Goal: Information Seeking & Learning: Compare options

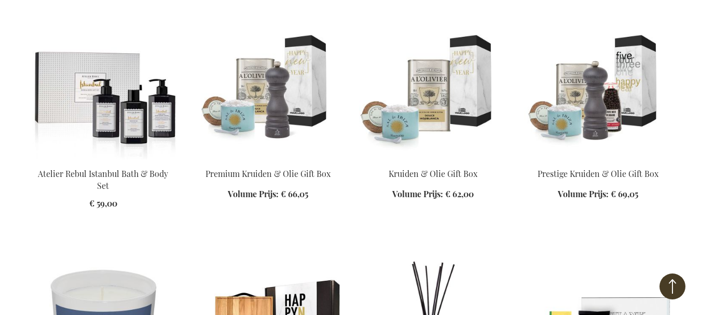
click at [610, 117] on img at bounding box center [598, 86] width 148 height 145
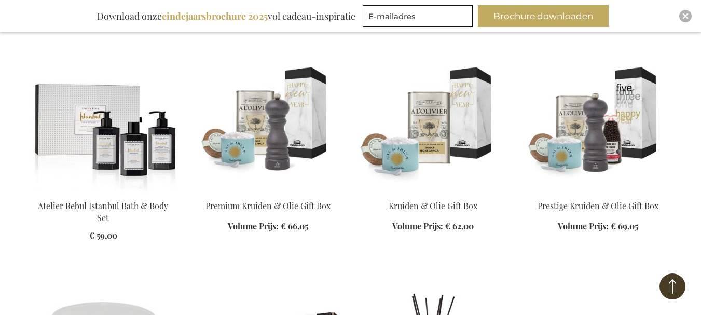
scroll to position [447, 0]
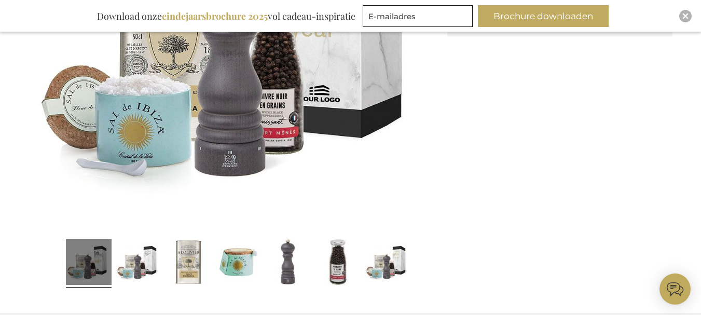
scroll to position [201, 0]
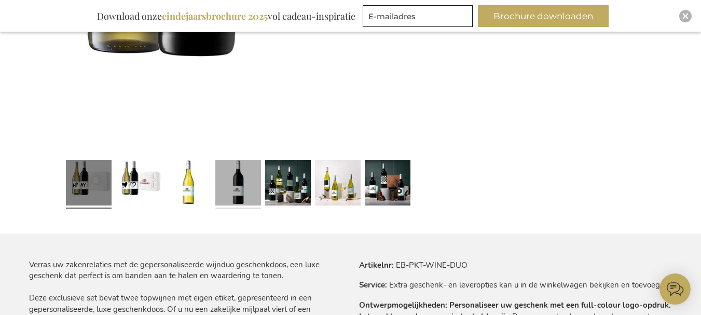
scroll to position [457, 0]
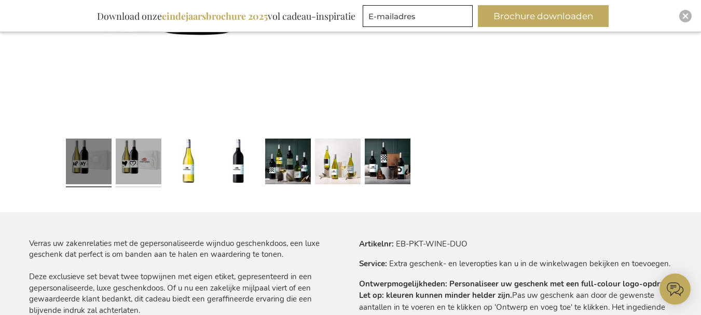
click at [143, 171] on link at bounding box center [139, 162] width 46 height 57
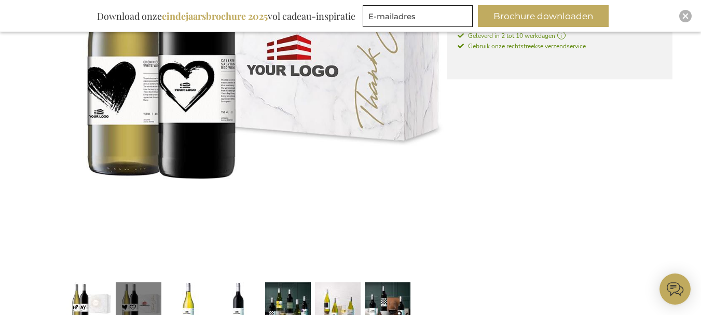
scroll to position [353, 0]
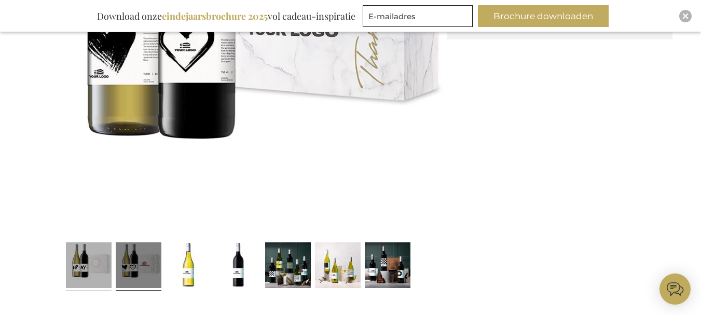
click at [70, 264] on link at bounding box center [89, 266] width 46 height 57
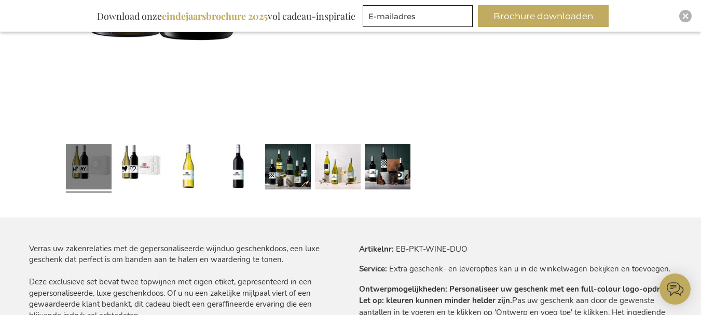
scroll to position [457, 0]
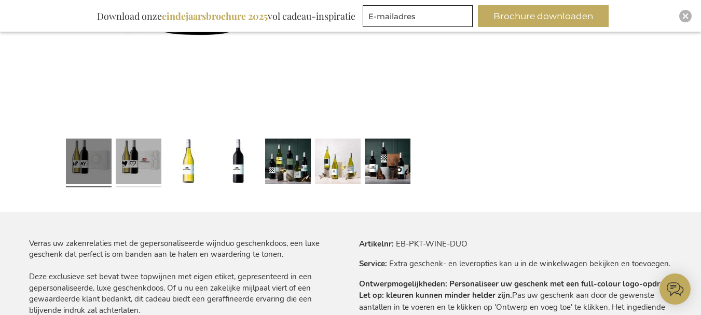
click at [155, 172] on link at bounding box center [139, 162] width 46 height 57
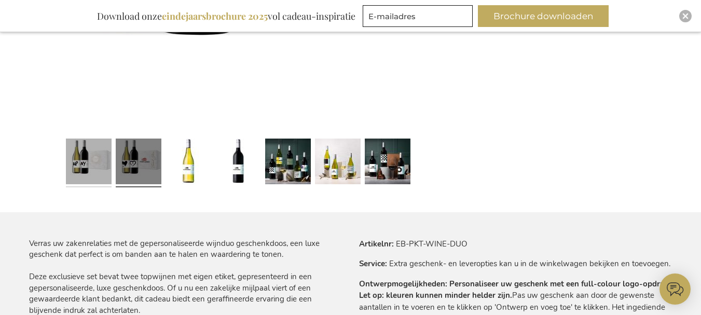
drag, startPoint x: 92, startPoint y: 144, endPoint x: 155, endPoint y: 148, distance: 62.4
click at [92, 145] on link at bounding box center [89, 162] width 46 height 57
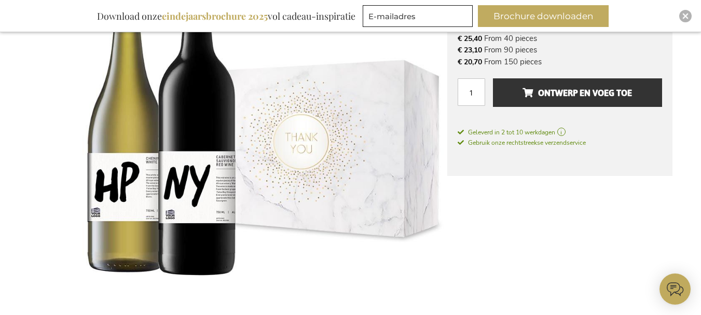
scroll to position [353, 0]
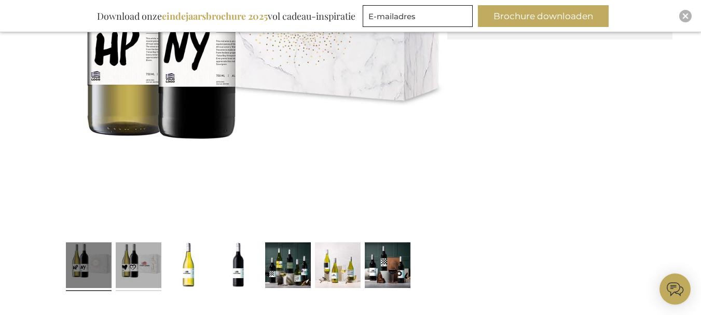
click at [144, 262] on link at bounding box center [139, 266] width 46 height 57
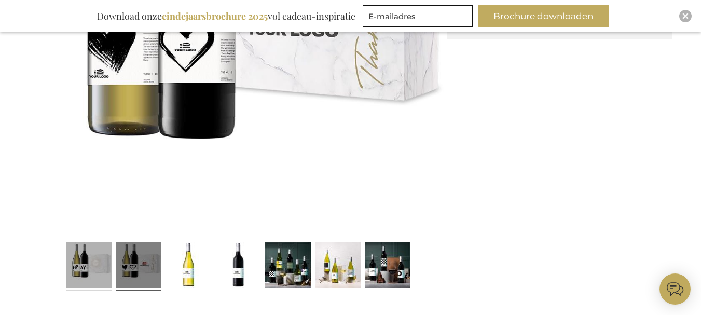
click at [100, 281] on link at bounding box center [89, 266] width 46 height 57
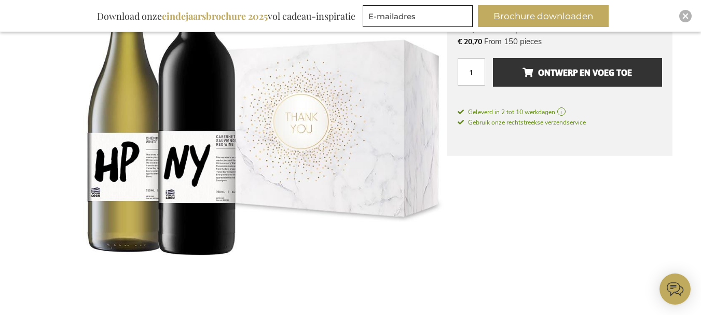
scroll to position [198, 0]
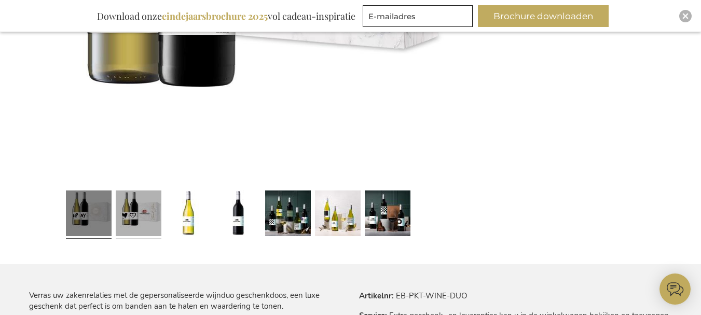
click at [151, 223] on link at bounding box center [139, 214] width 46 height 57
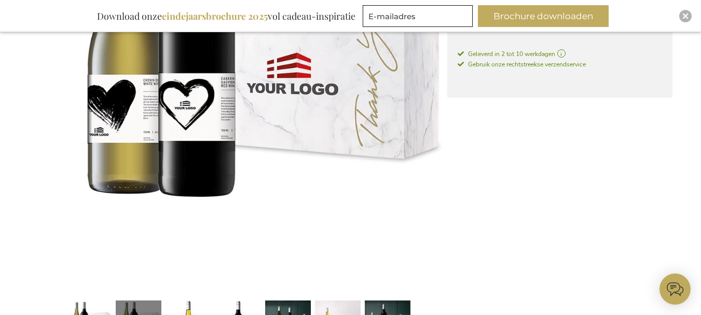
scroll to position [457, 0]
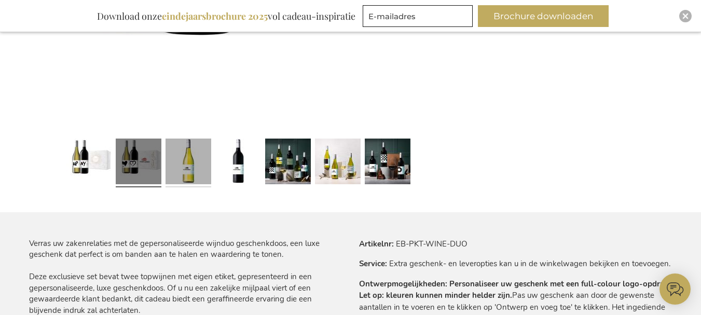
click at [190, 163] on link at bounding box center [189, 162] width 46 height 57
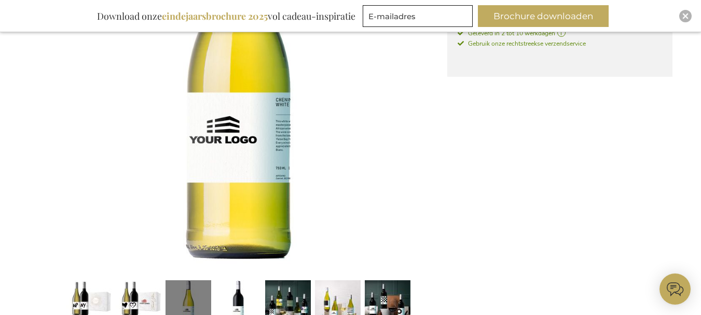
scroll to position [405, 0]
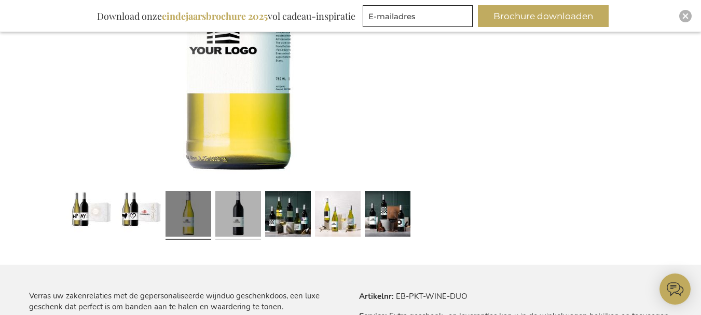
click at [239, 211] on link at bounding box center [238, 215] width 46 height 57
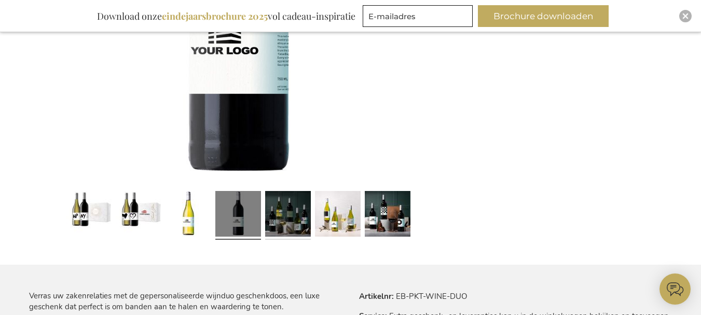
click at [286, 218] on link at bounding box center [288, 215] width 46 height 57
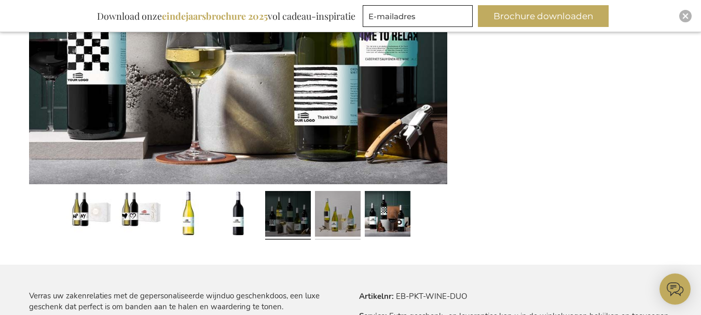
click at [343, 214] on link at bounding box center [338, 215] width 46 height 57
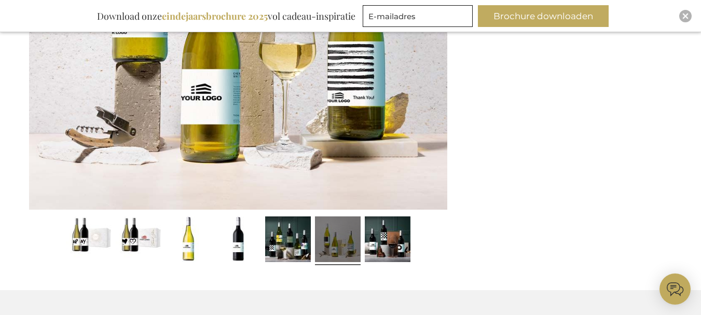
scroll to position [457, 0]
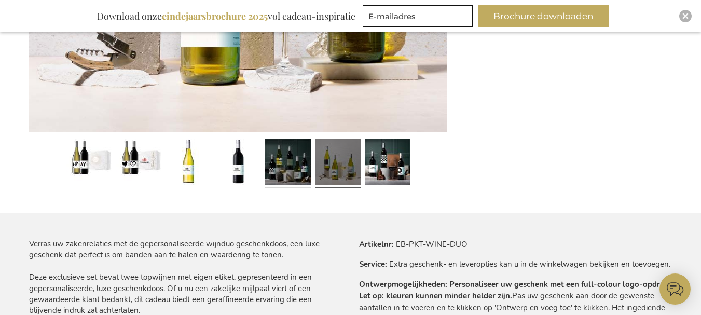
click at [294, 163] on link at bounding box center [288, 163] width 46 height 57
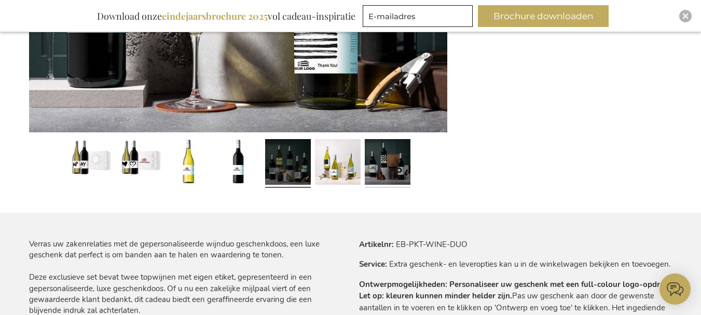
click at [395, 168] on link at bounding box center [388, 163] width 46 height 57
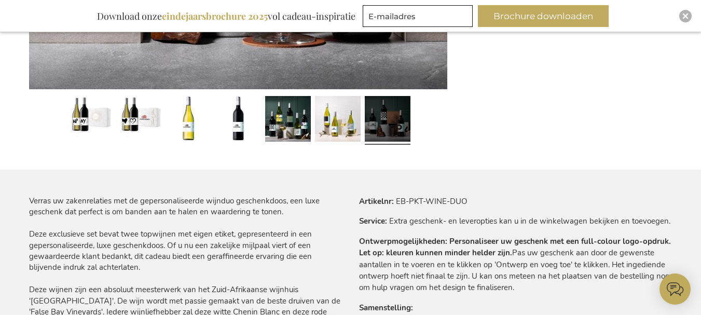
scroll to position [509, 0]
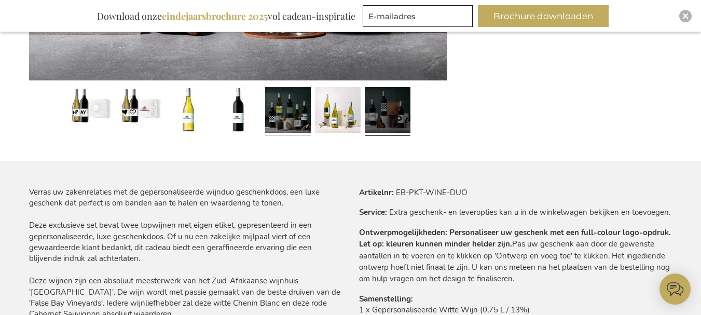
click at [297, 122] on link at bounding box center [288, 111] width 46 height 57
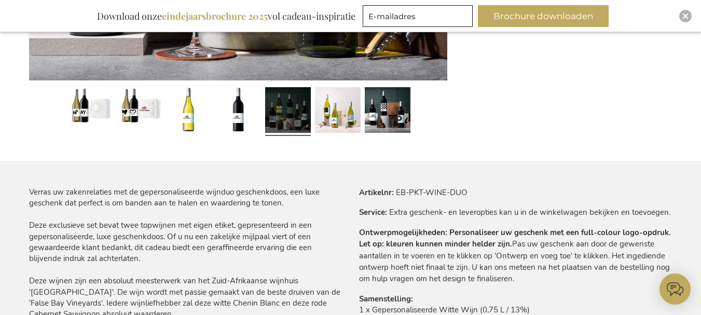
scroll to position [250, 0]
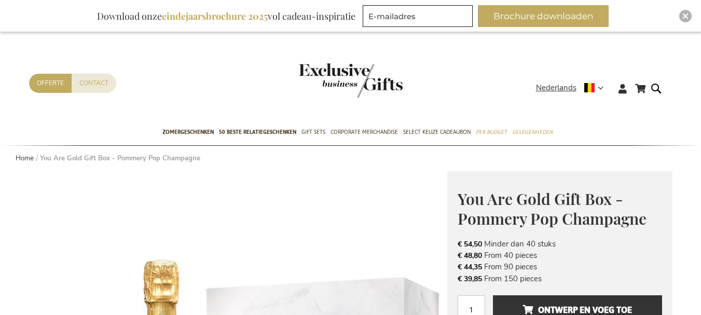
scroll to position [457, 0]
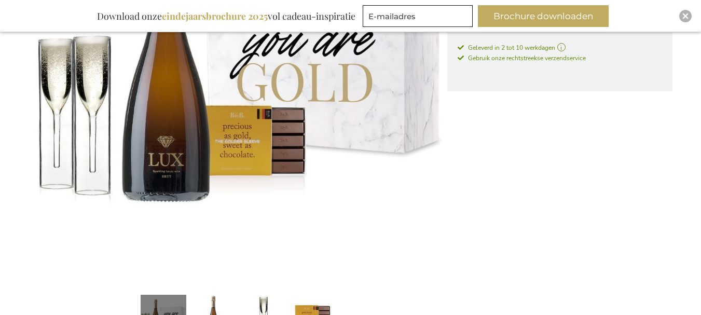
scroll to position [302, 0]
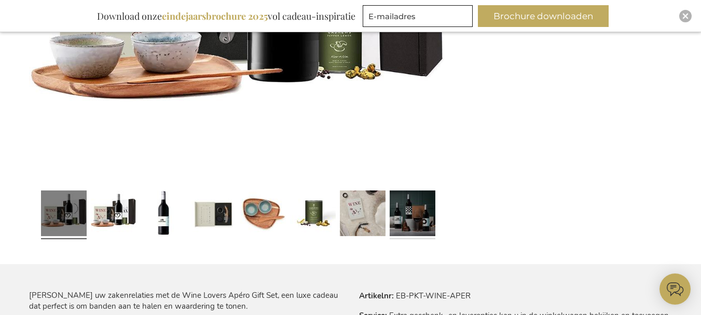
click at [412, 226] on link at bounding box center [413, 214] width 46 height 57
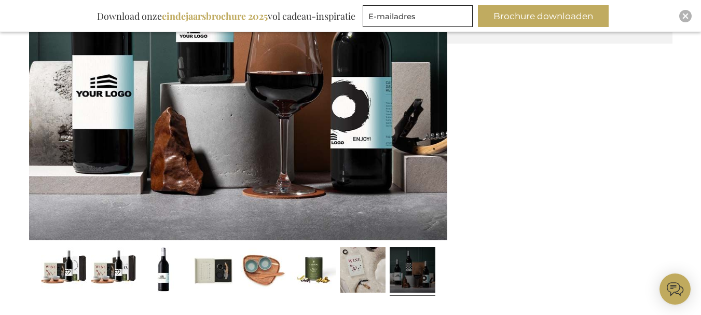
scroll to position [302, 0]
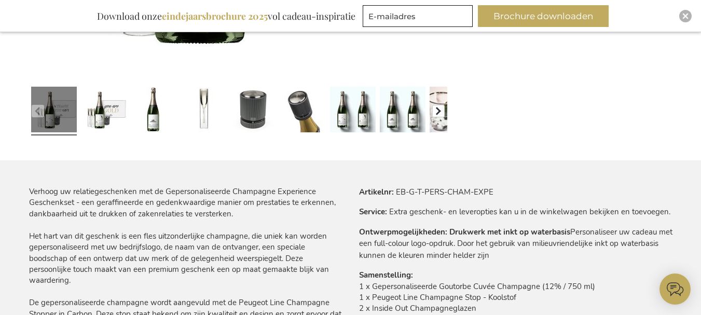
click at [444, 109] on button "button" at bounding box center [438, 111] width 12 height 12
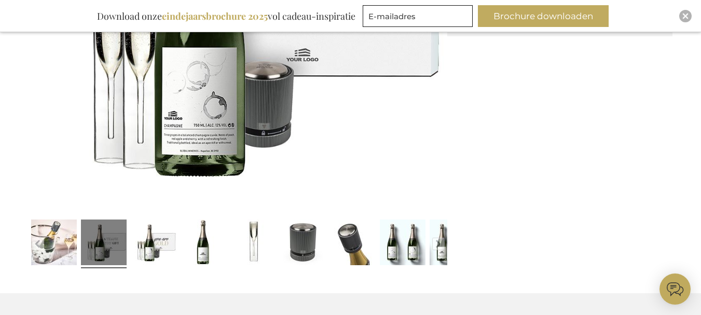
scroll to position [353, 0]
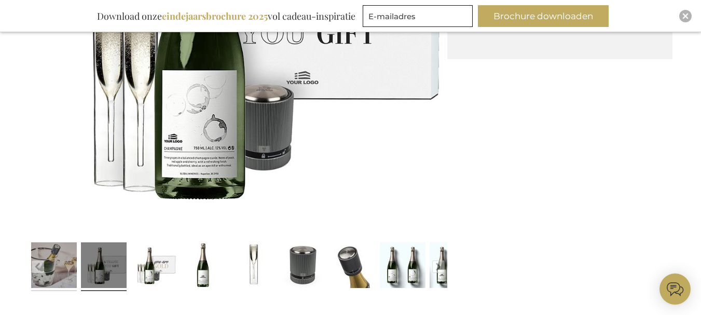
click at [51, 259] on link at bounding box center [54, 266] width 46 height 57
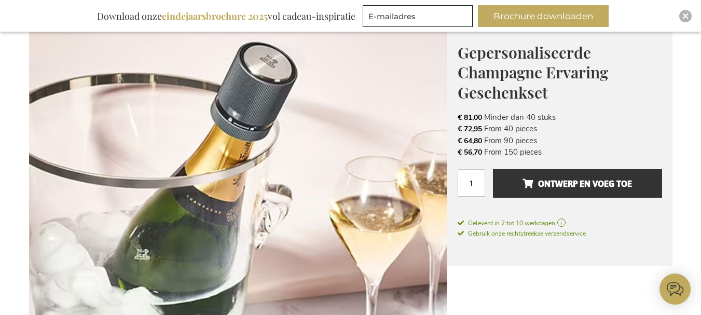
scroll to position [354, 0]
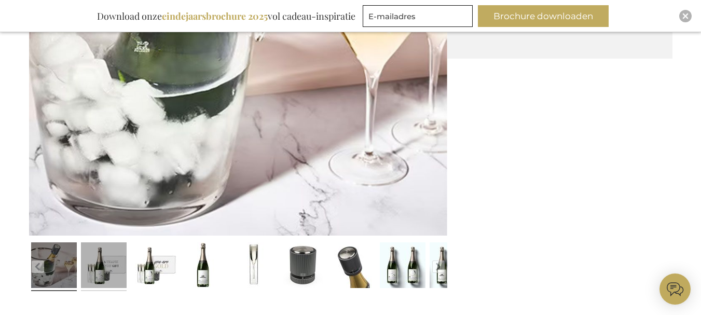
click at [101, 274] on link at bounding box center [104, 266] width 46 height 57
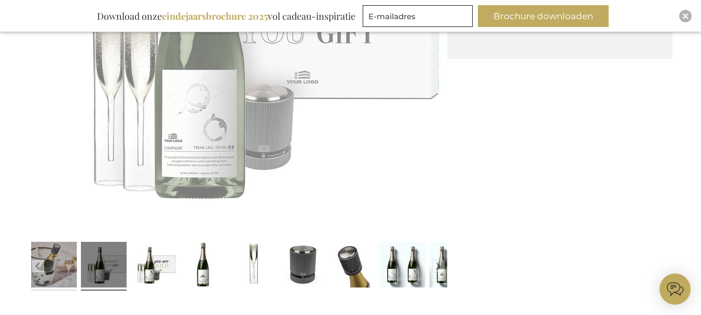
scroll to position [353, 0]
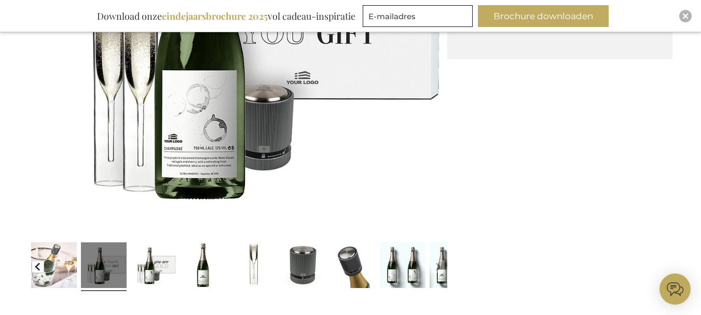
click at [39, 264] on button "button" at bounding box center [38, 267] width 12 height 12
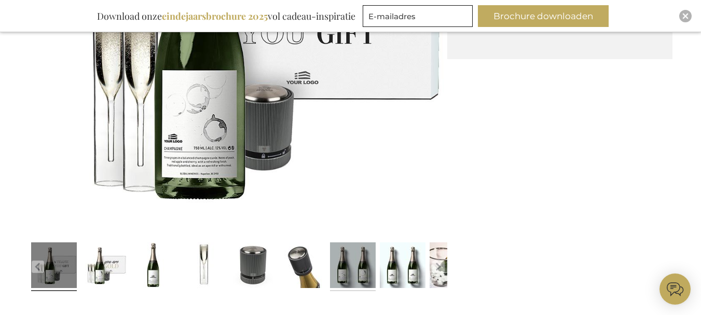
click at [359, 274] on link at bounding box center [353, 266] width 46 height 57
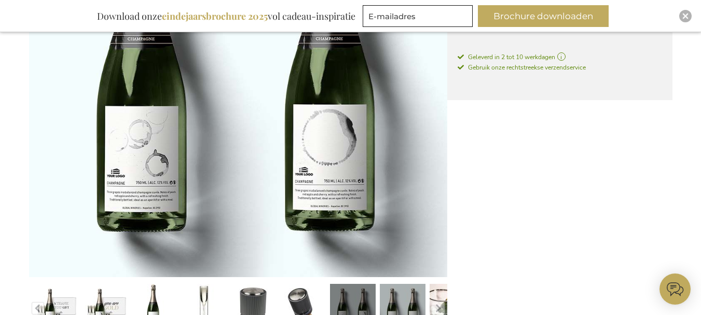
scroll to position [302, 0]
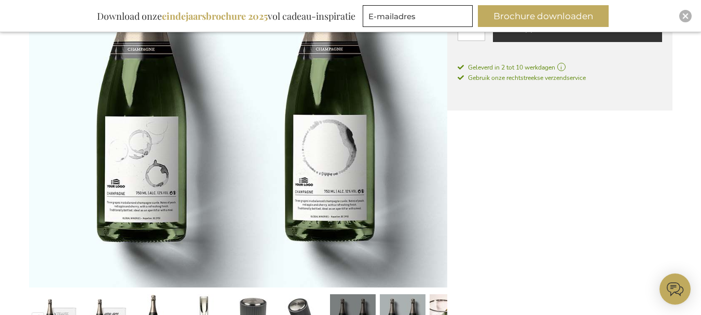
click at [416, 308] on link at bounding box center [403, 318] width 46 height 57
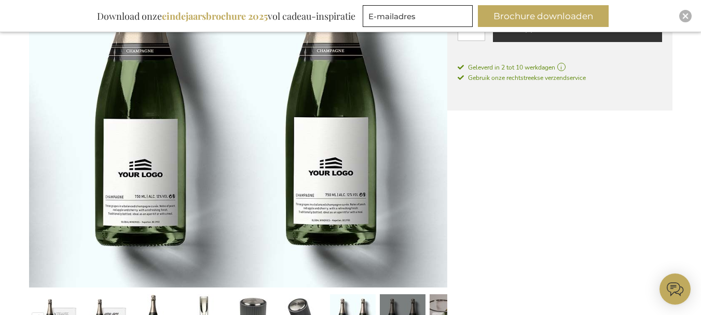
click at [431, 308] on link at bounding box center [453, 318] width 46 height 57
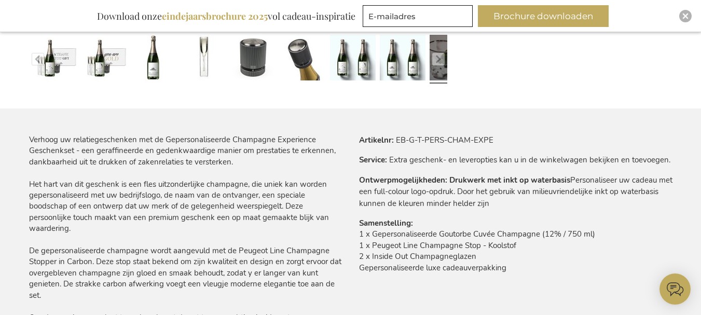
scroll to position [406, 0]
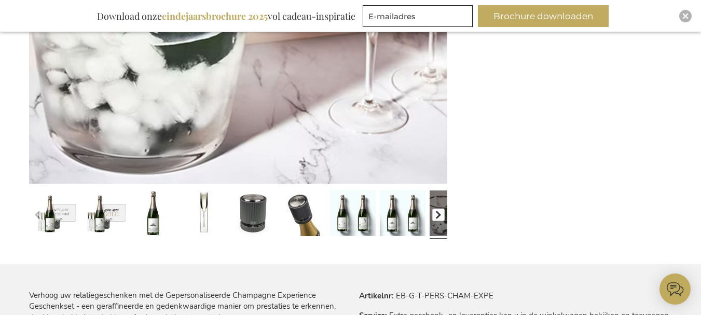
click at [441, 212] on button "button" at bounding box center [438, 215] width 12 height 12
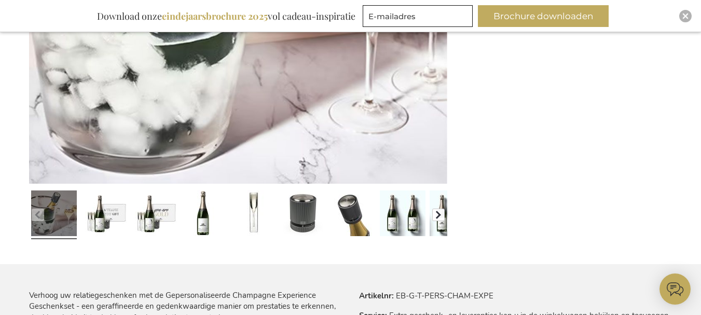
click at [441, 211] on button "button" at bounding box center [438, 215] width 12 height 12
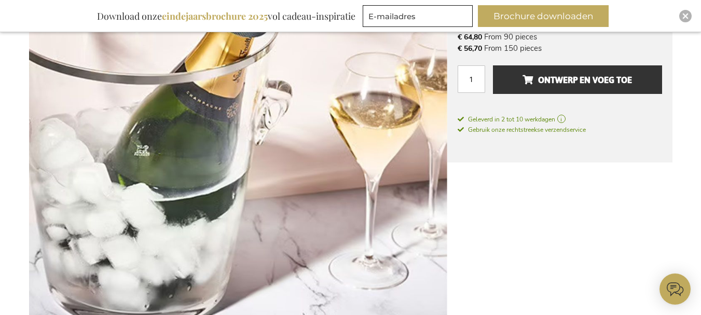
scroll to position [354, 0]
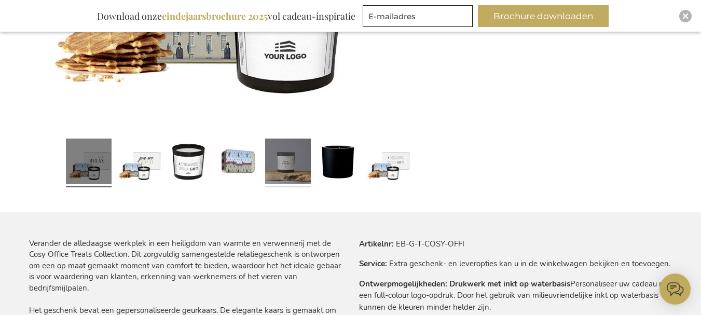
click at [298, 175] on link at bounding box center [288, 162] width 46 height 57
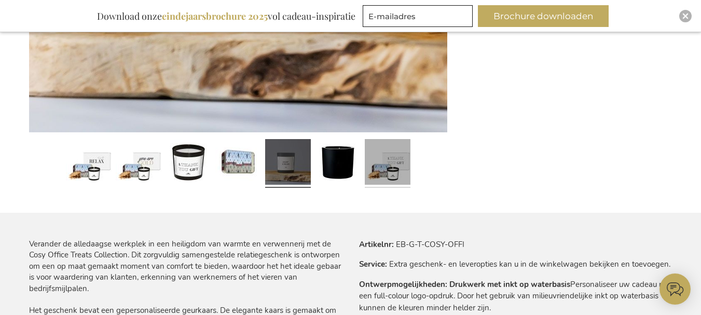
click at [391, 172] on link at bounding box center [388, 163] width 46 height 57
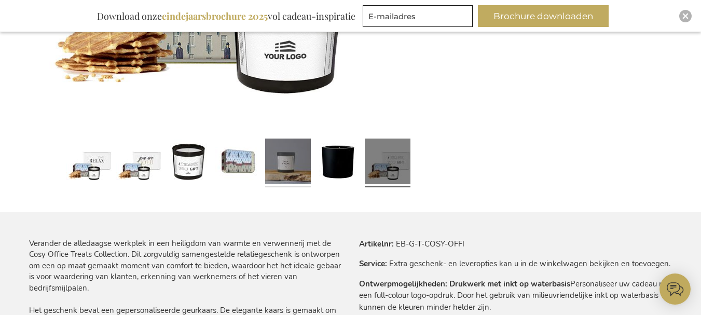
click at [294, 172] on link at bounding box center [288, 162] width 46 height 57
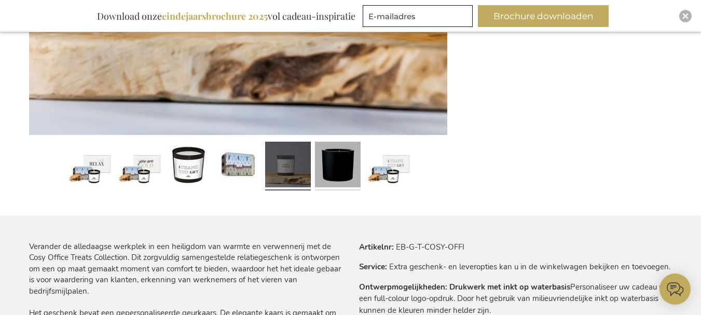
scroll to position [457, 0]
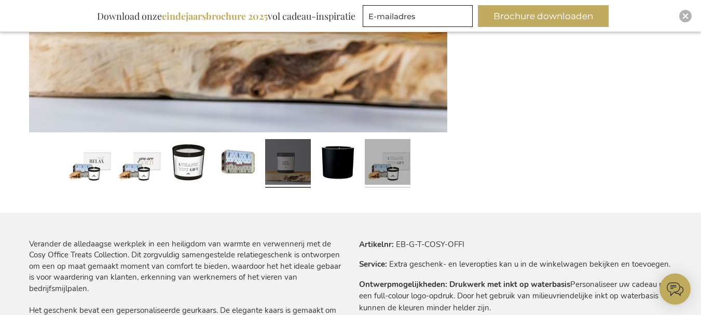
click at [374, 169] on link at bounding box center [388, 163] width 46 height 57
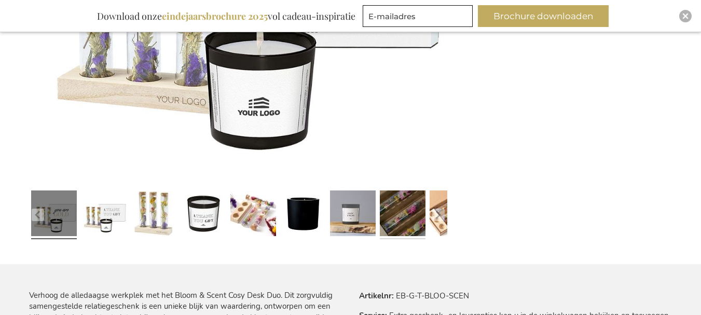
click at [402, 224] on link at bounding box center [403, 214] width 46 height 57
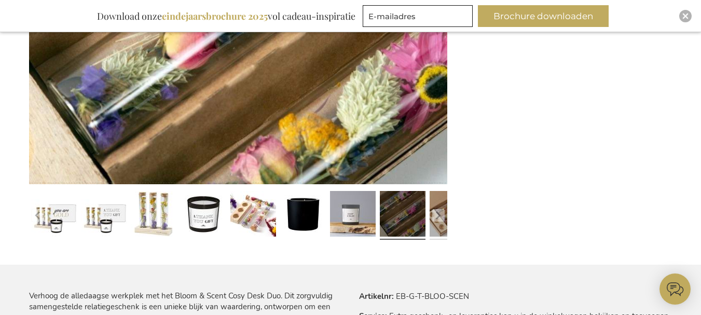
click at [433, 222] on link at bounding box center [453, 215] width 46 height 57
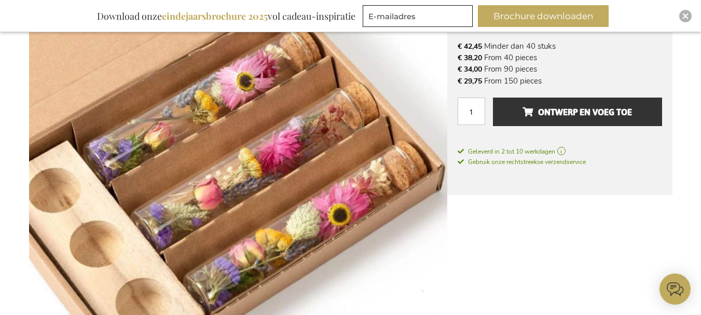
scroll to position [353, 0]
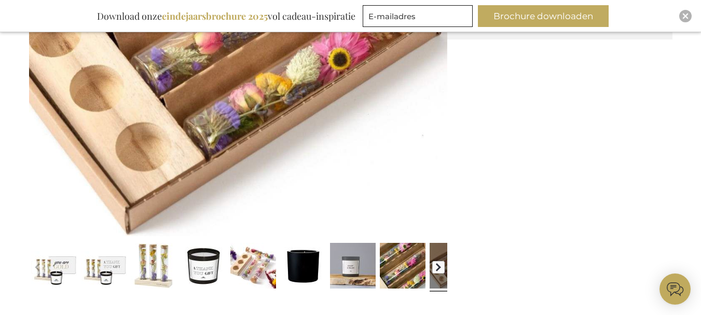
click at [440, 265] on button "button" at bounding box center [438, 267] width 12 height 12
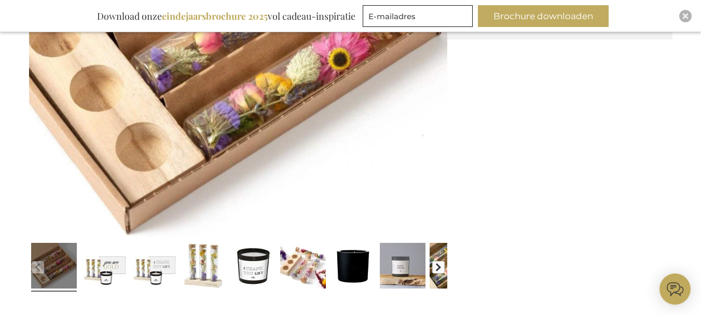
click at [439, 265] on button "button" at bounding box center [438, 267] width 12 height 12
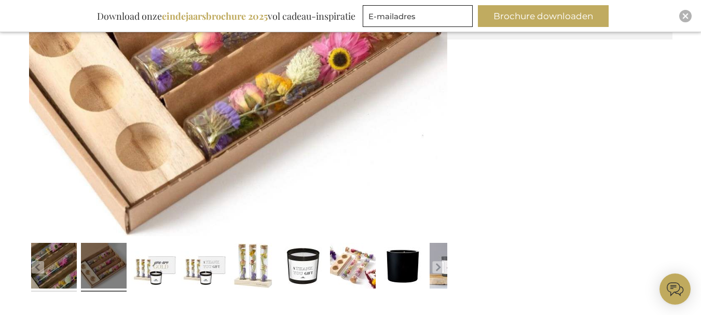
click at [76, 268] on link at bounding box center [54, 267] width 46 height 57
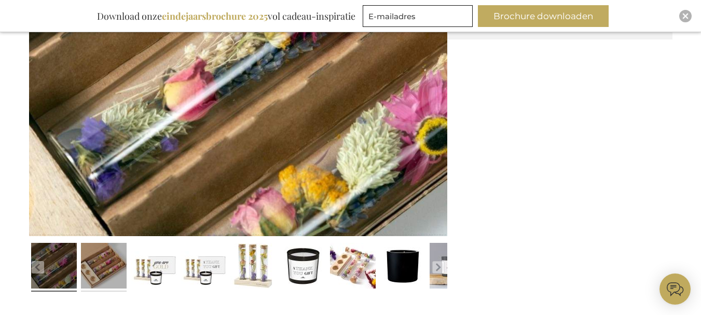
click at [98, 270] on link at bounding box center [104, 267] width 46 height 57
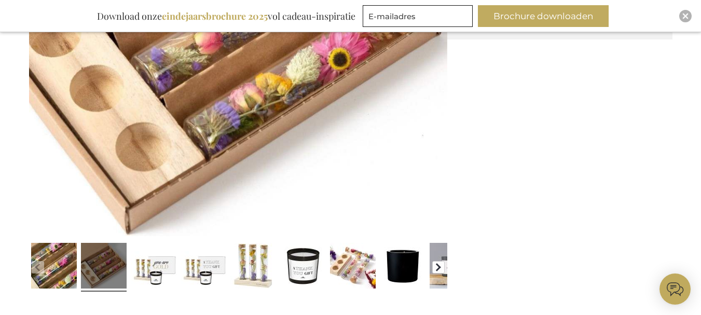
click at [439, 267] on button "button" at bounding box center [438, 267] width 12 height 12
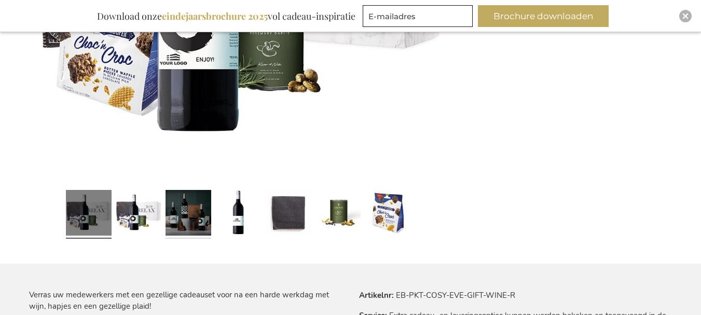
click at [195, 215] on link at bounding box center [189, 214] width 46 height 57
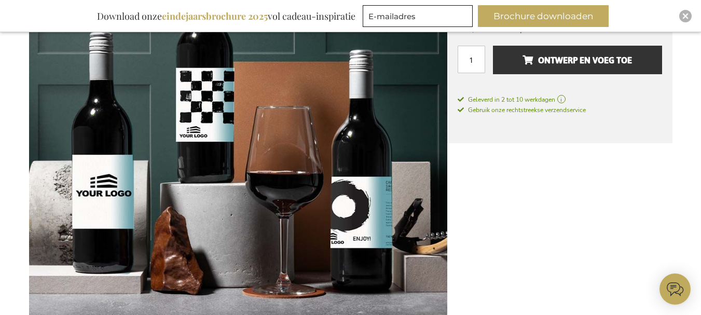
scroll to position [405, 0]
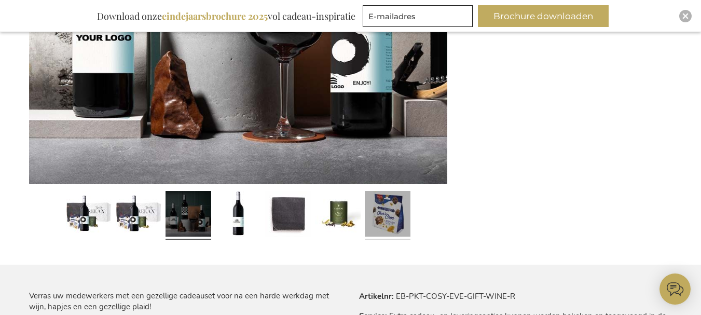
click at [381, 214] on link at bounding box center [388, 215] width 46 height 57
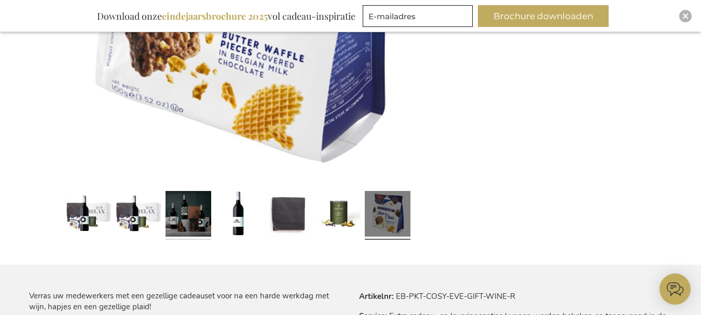
click at [166, 209] on link at bounding box center [189, 215] width 46 height 57
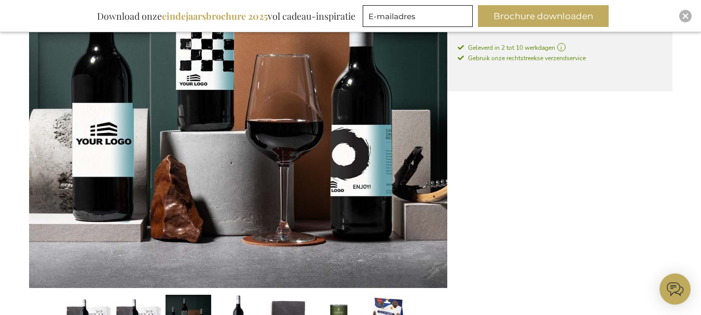
scroll to position [250, 0]
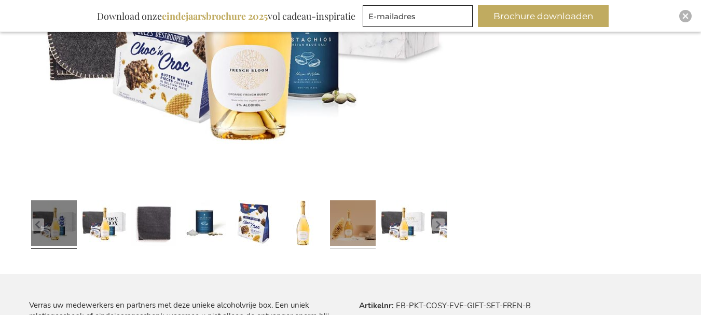
click at [359, 228] on link at bounding box center [353, 224] width 46 height 57
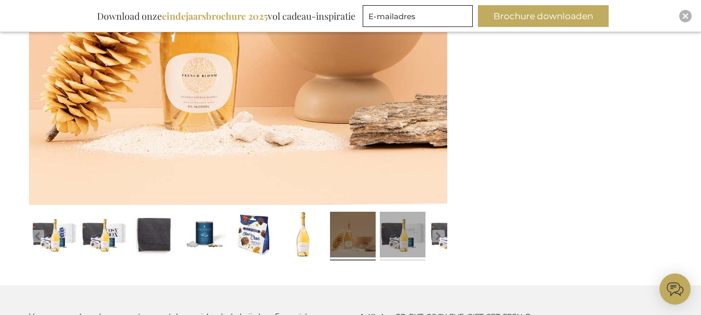
scroll to position [395, 0]
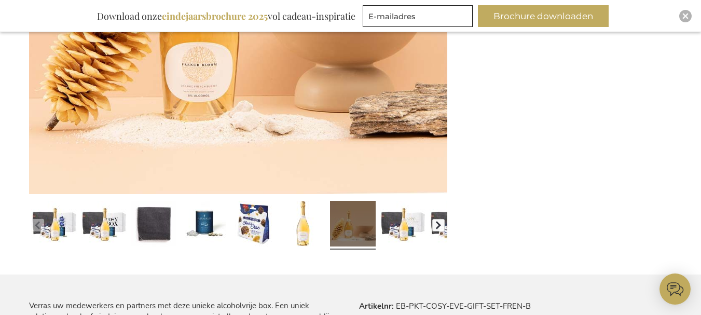
click at [443, 225] on button "button" at bounding box center [438, 225] width 12 height 12
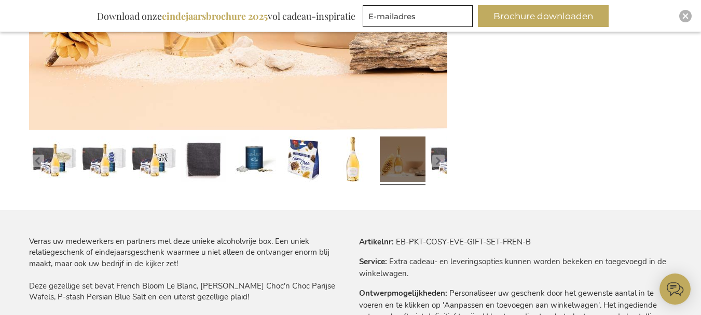
scroll to position [499, 0]
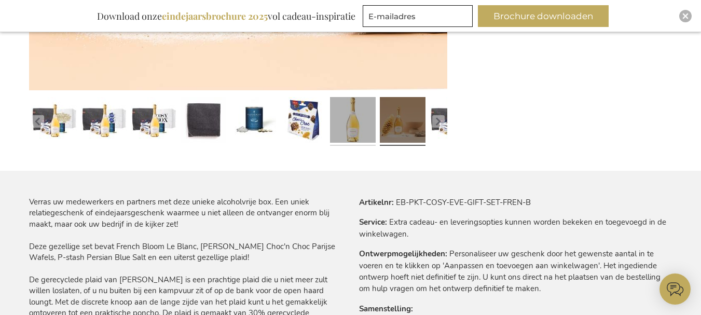
click at [362, 132] on link at bounding box center [353, 121] width 46 height 57
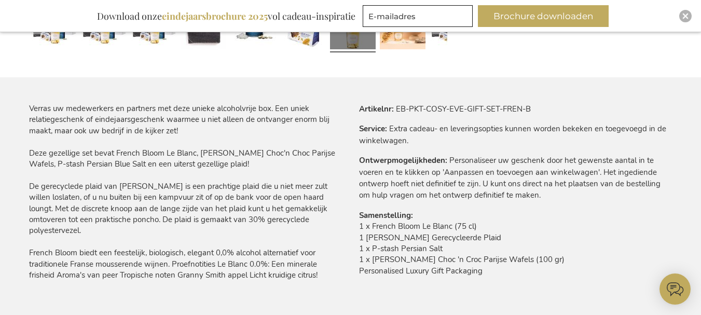
scroll to position [603, 0]
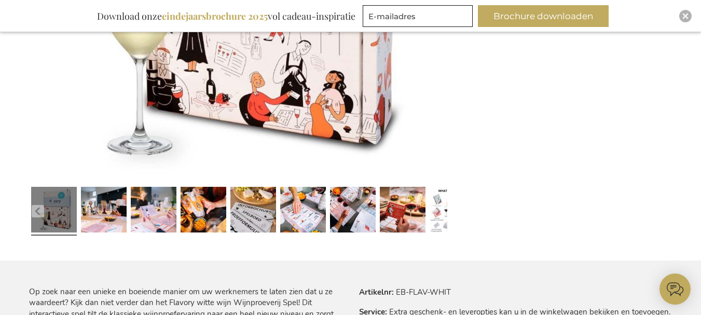
scroll to position [363, 0]
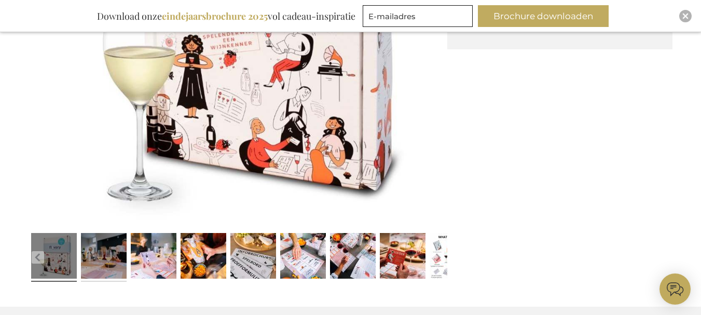
click at [111, 278] on link at bounding box center [104, 257] width 46 height 57
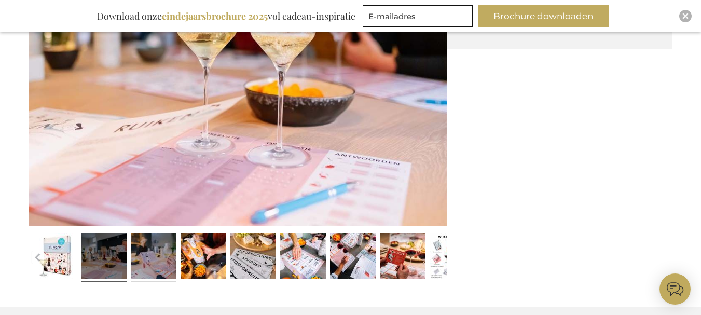
click at [162, 262] on link at bounding box center [154, 257] width 46 height 57
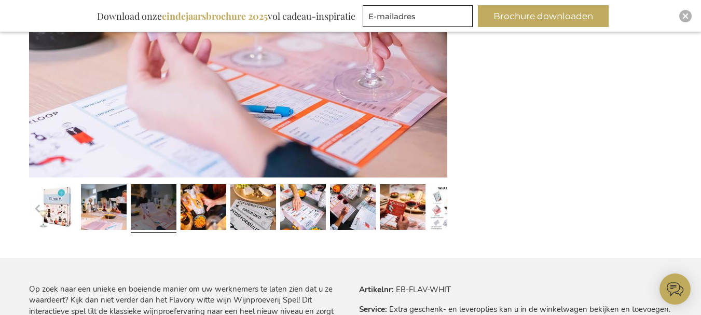
scroll to position [415, 0]
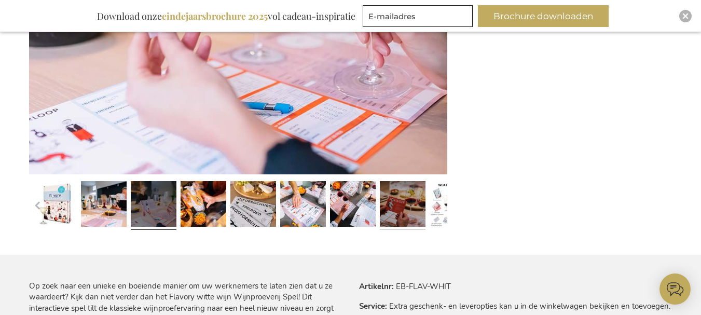
click at [410, 211] on link at bounding box center [403, 205] width 46 height 57
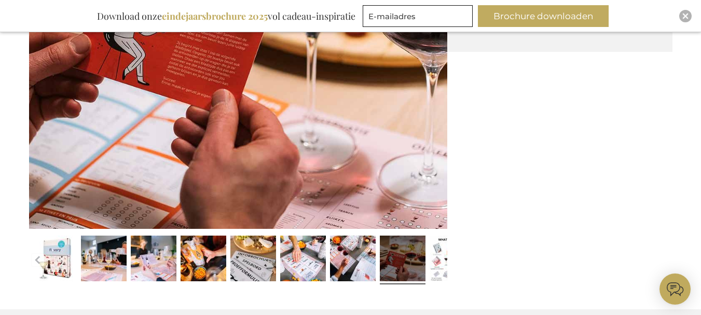
scroll to position [467, 0]
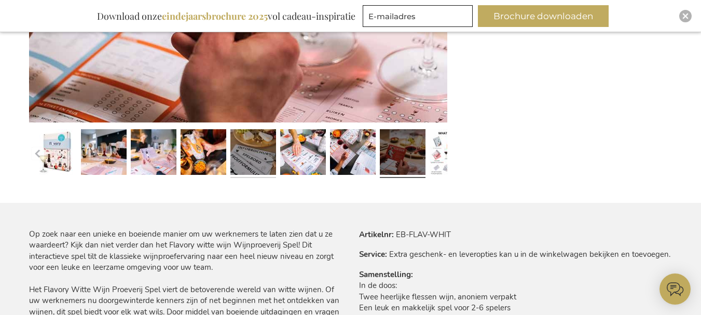
click at [238, 167] on link at bounding box center [253, 153] width 46 height 57
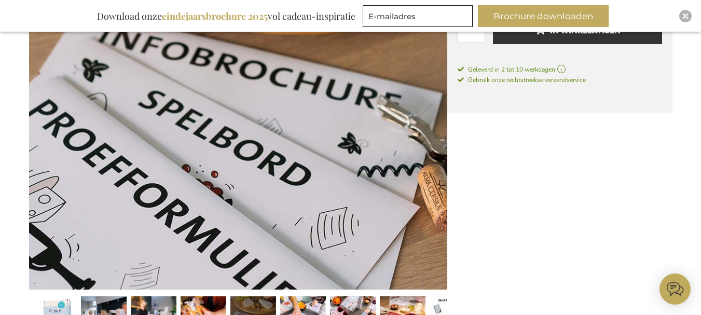
scroll to position [311, 0]
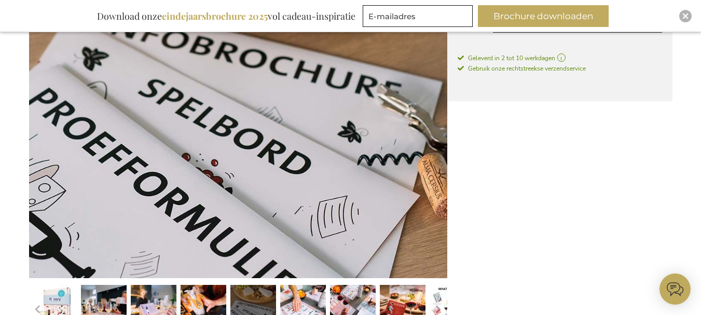
drag, startPoint x: 237, startPoint y: 128, endPoint x: 176, endPoint y: 218, distance: 108.7
click at [176, 218] on img at bounding box center [238, 69] width 418 height 418
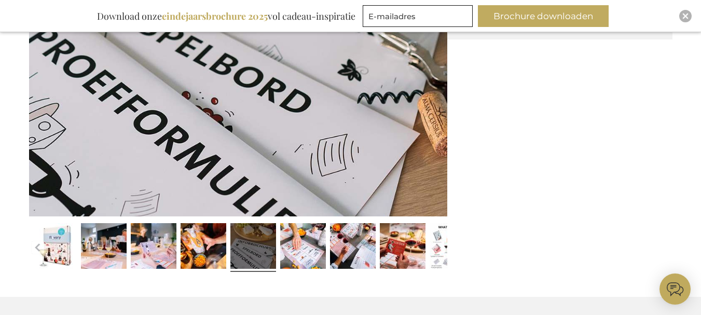
scroll to position [467, 0]
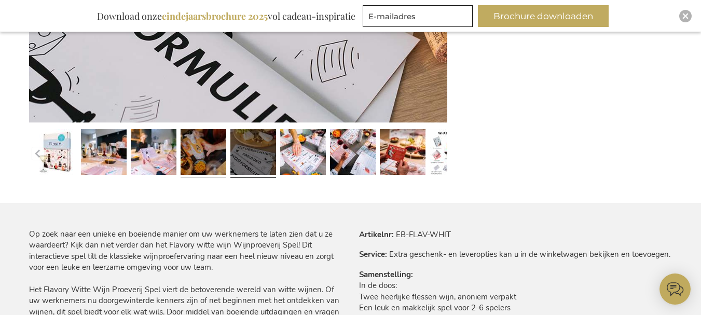
click at [221, 158] on link at bounding box center [204, 153] width 46 height 57
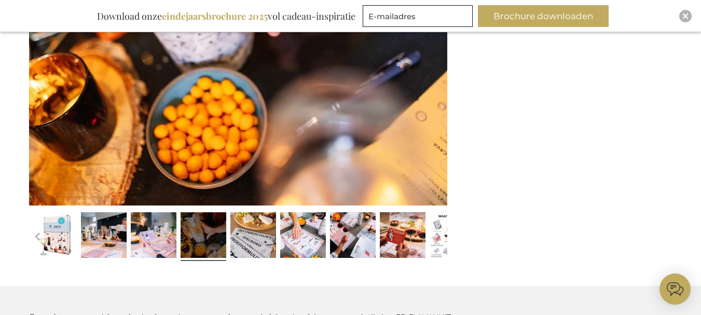
scroll to position [415, 0]
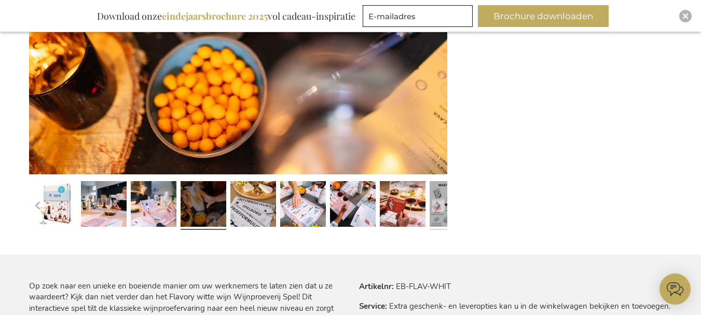
click at [431, 215] on link at bounding box center [453, 205] width 46 height 57
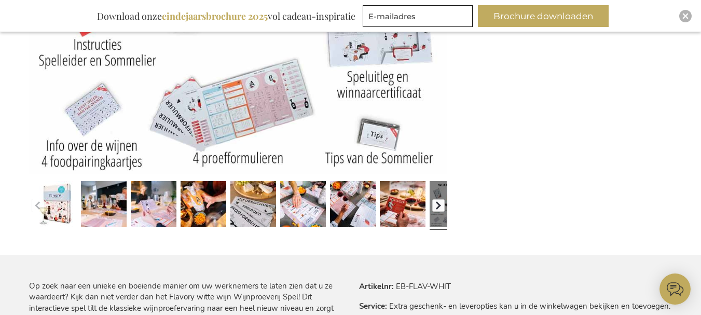
click at [439, 200] on button "button" at bounding box center [438, 205] width 12 height 12
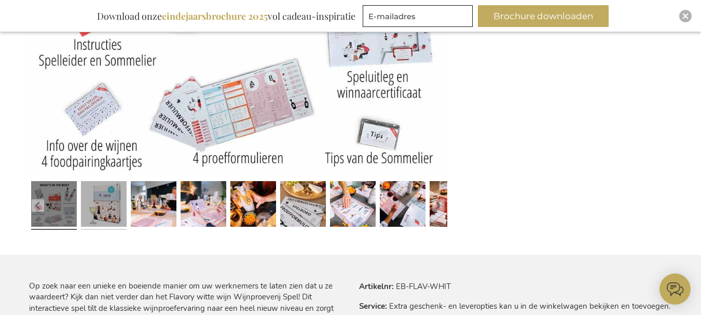
click at [103, 221] on link at bounding box center [104, 205] width 46 height 57
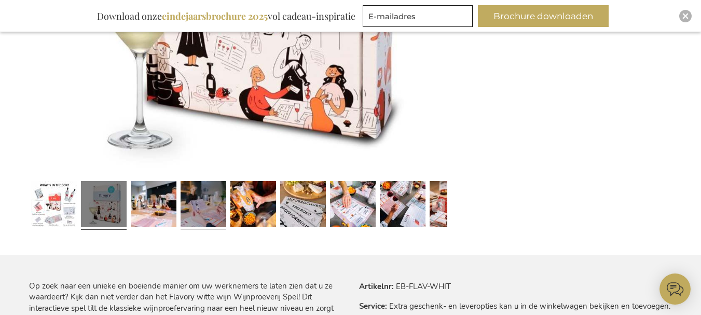
scroll to position [363, 0]
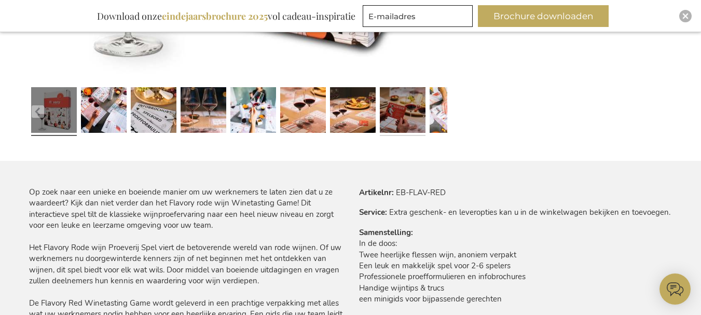
click at [406, 117] on link at bounding box center [403, 111] width 46 height 57
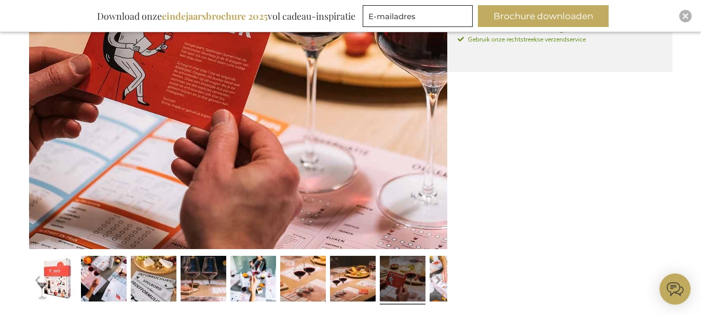
scroll to position [457, 0]
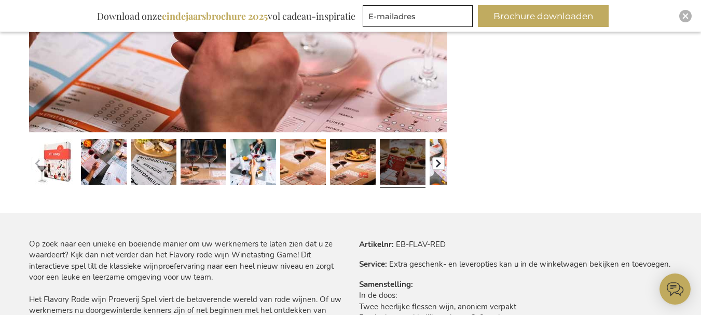
click at [440, 165] on button "button" at bounding box center [438, 163] width 12 height 12
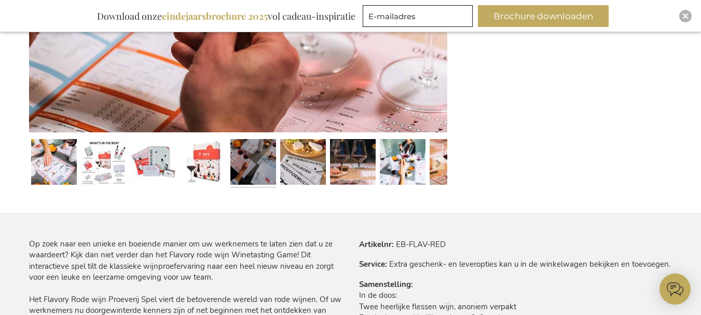
click at [243, 157] on link at bounding box center [253, 163] width 46 height 57
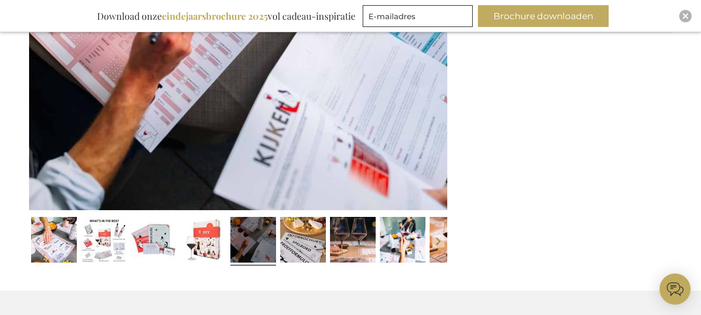
scroll to position [509, 0]
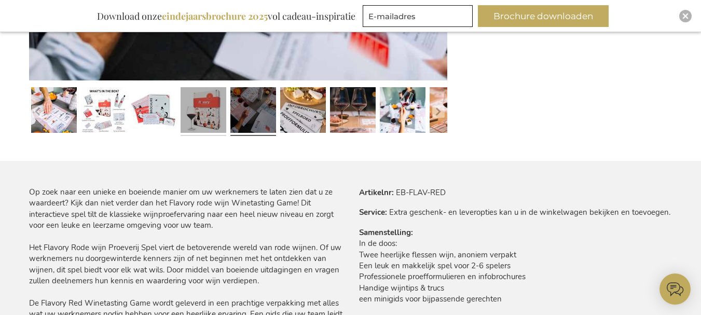
click at [200, 114] on link at bounding box center [204, 111] width 46 height 57
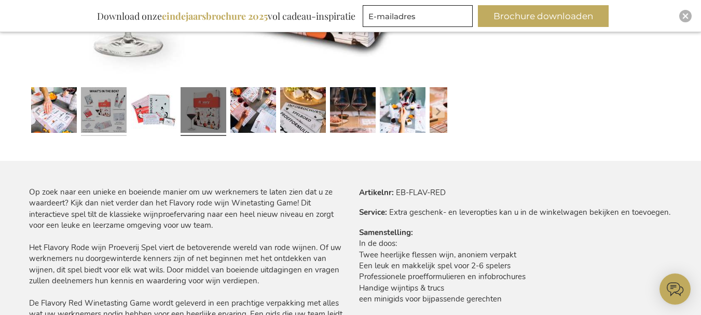
click at [93, 115] on link at bounding box center [104, 111] width 46 height 57
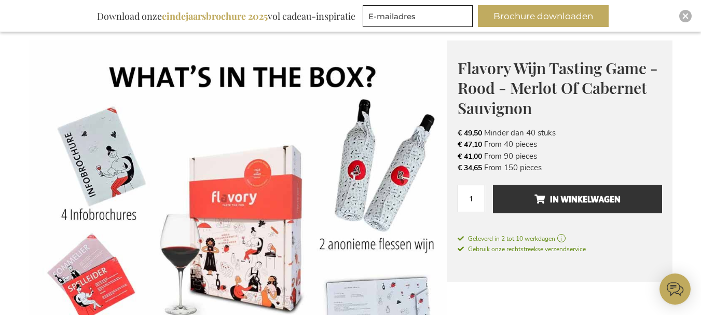
scroll to position [457, 0]
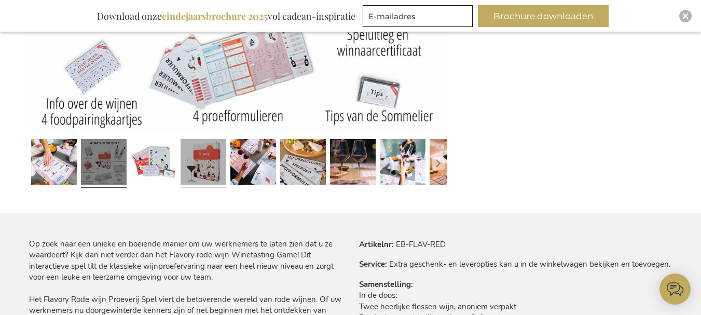
click at [193, 168] on link at bounding box center [204, 163] width 46 height 57
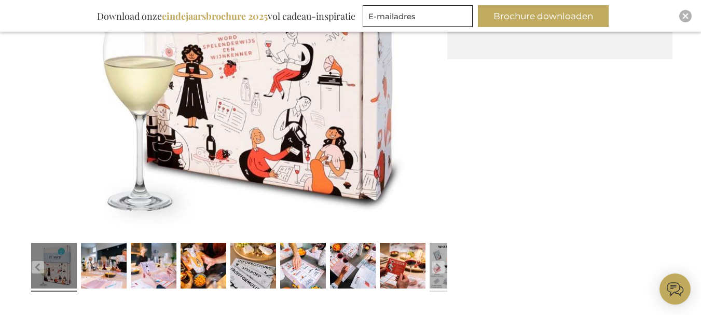
click at [433, 273] on link at bounding box center [453, 267] width 46 height 57
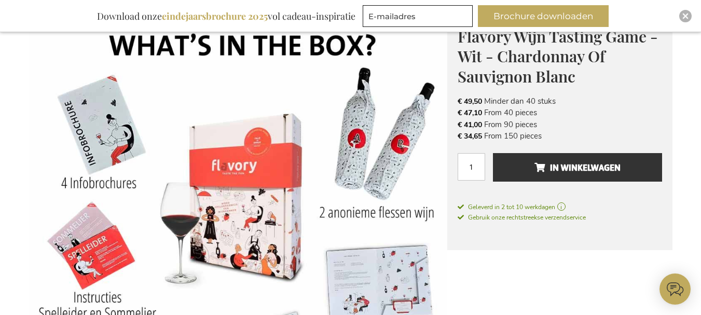
scroll to position [146, 0]
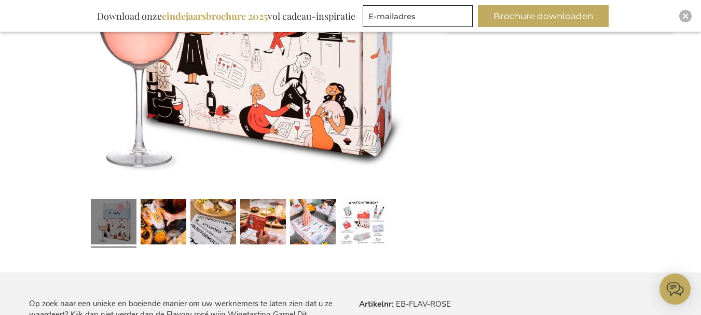
scroll to position [415, 0]
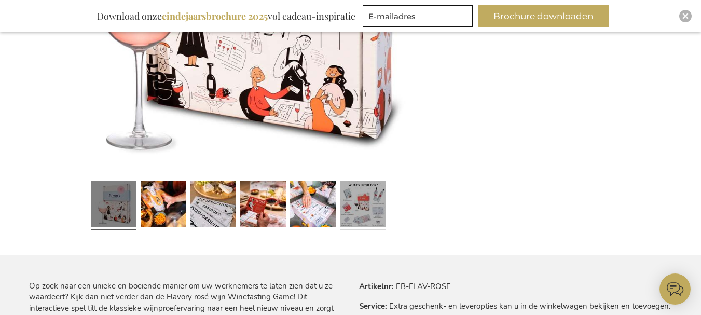
click at [358, 209] on link at bounding box center [363, 205] width 46 height 57
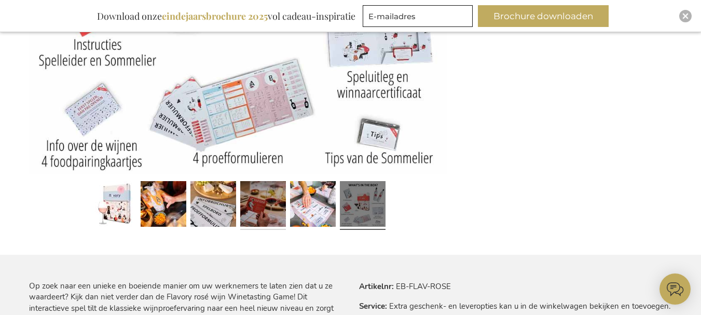
click at [255, 218] on link at bounding box center [263, 205] width 46 height 57
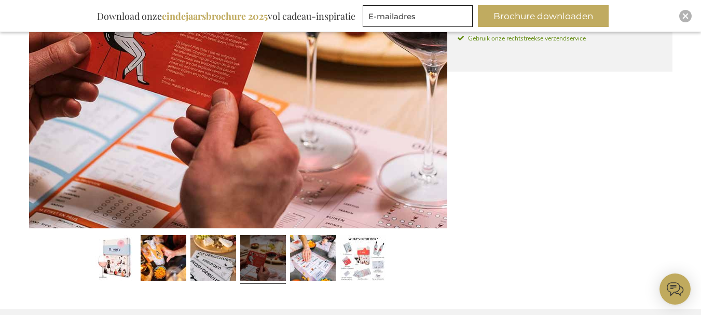
scroll to position [363, 0]
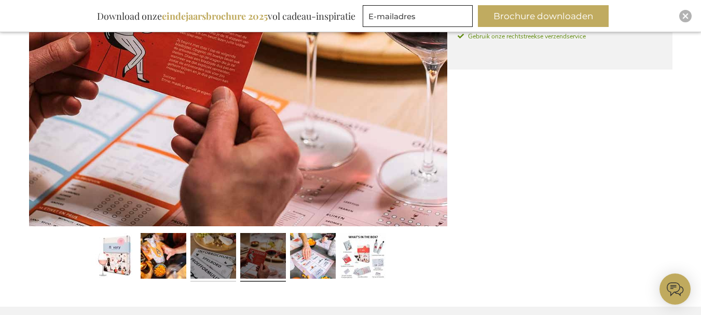
click at [218, 248] on link at bounding box center [213, 257] width 46 height 57
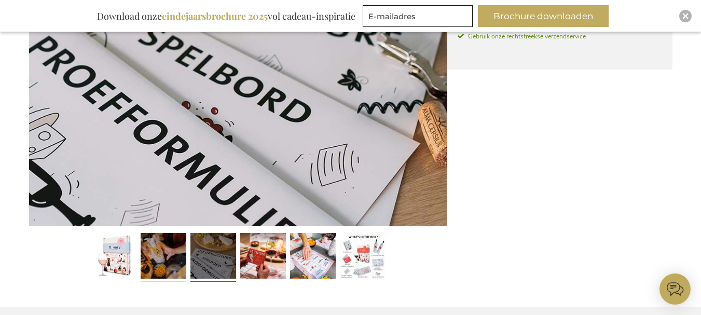
click at [166, 265] on link at bounding box center [164, 257] width 46 height 57
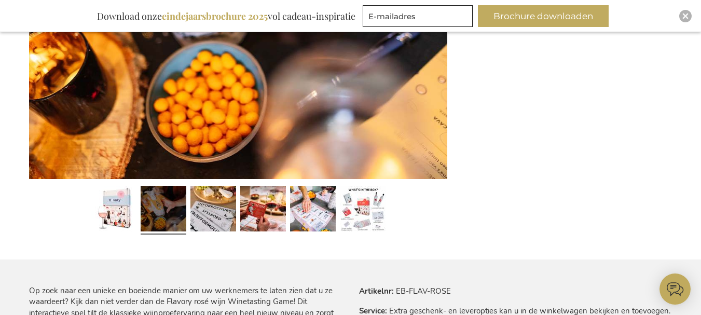
scroll to position [415, 0]
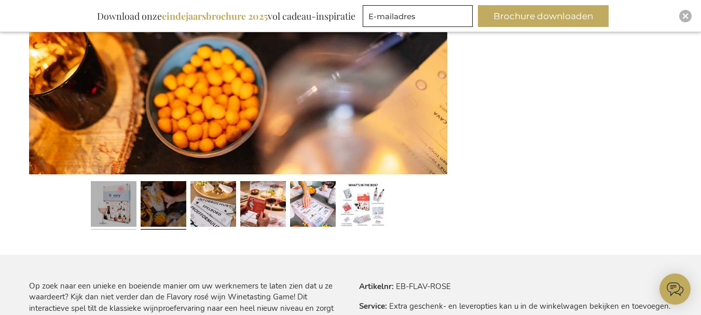
click at [124, 206] on link at bounding box center [114, 205] width 46 height 57
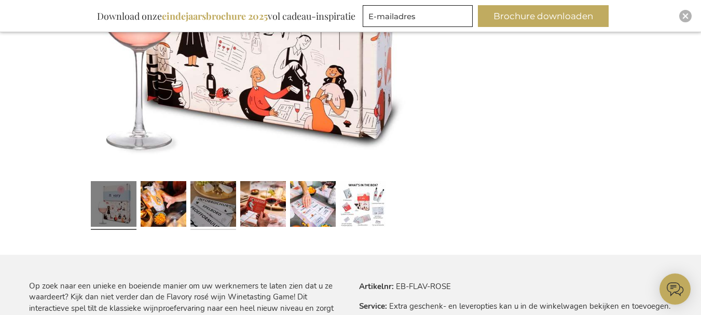
click at [214, 215] on link at bounding box center [213, 205] width 46 height 57
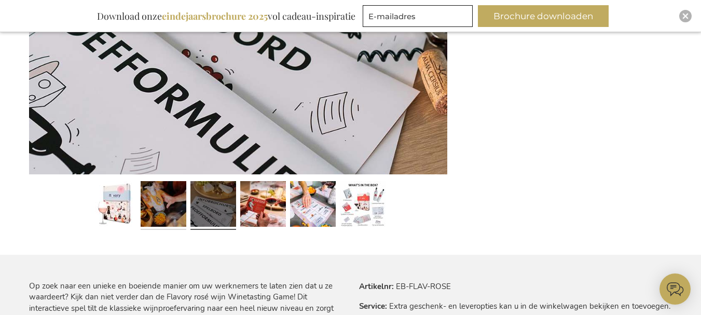
click at [180, 210] on link at bounding box center [164, 205] width 46 height 57
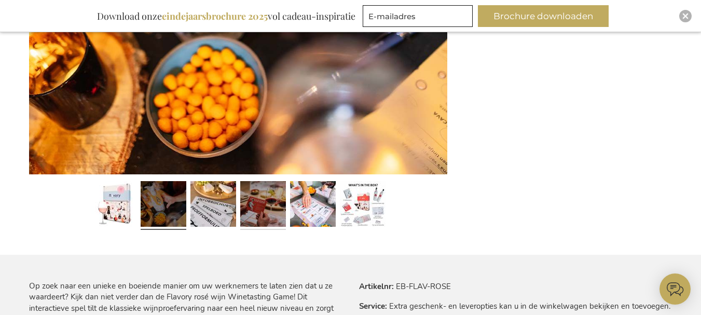
click at [278, 206] on link at bounding box center [263, 205] width 46 height 57
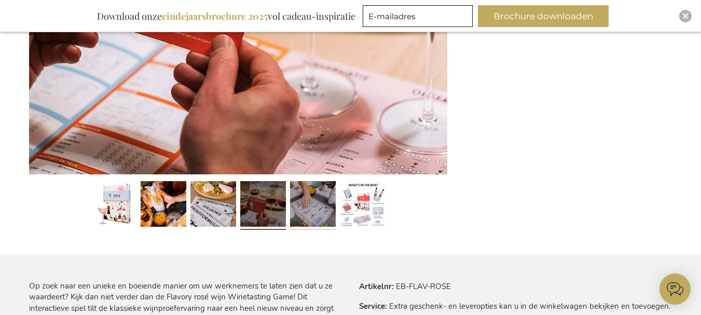
drag, startPoint x: 303, startPoint y: 208, endPoint x: 296, endPoint y: 177, distance: 31.5
click at [304, 209] on link at bounding box center [313, 205] width 46 height 57
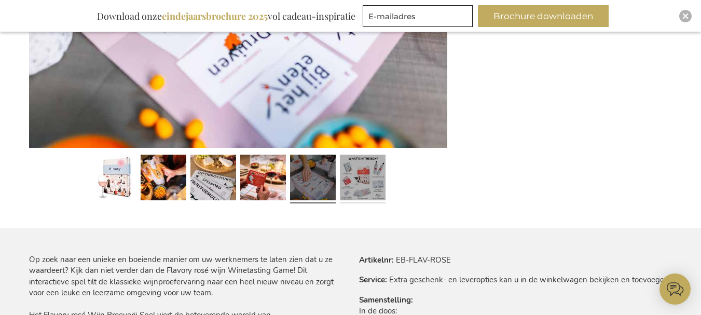
scroll to position [467, 0]
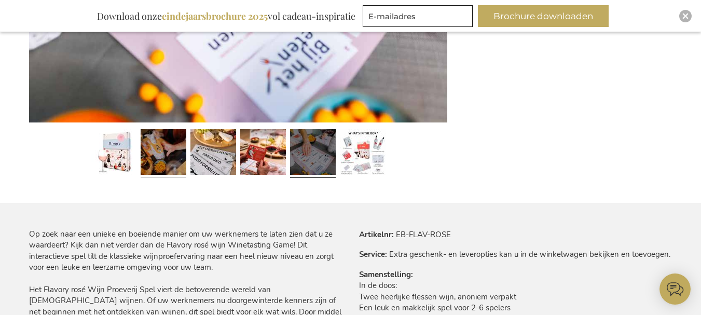
click at [172, 155] on link at bounding box center [164, 153] width 46 height 57
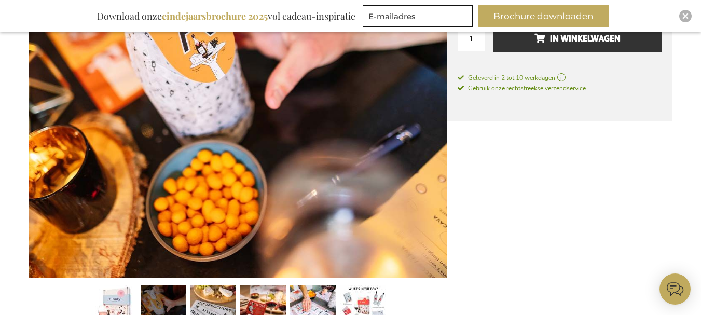
scroll to position [519, 0]
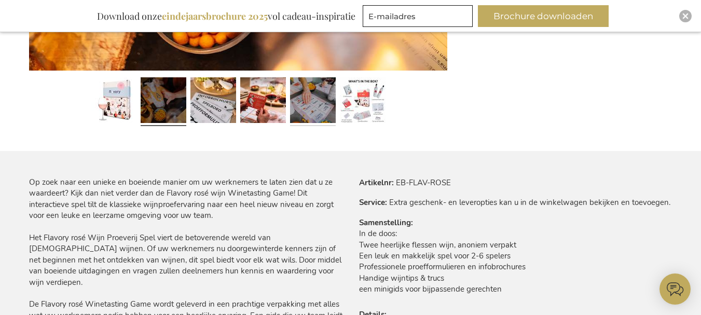
click at [302, 104] on link at bounding box center [313, 101] width 46 height 57
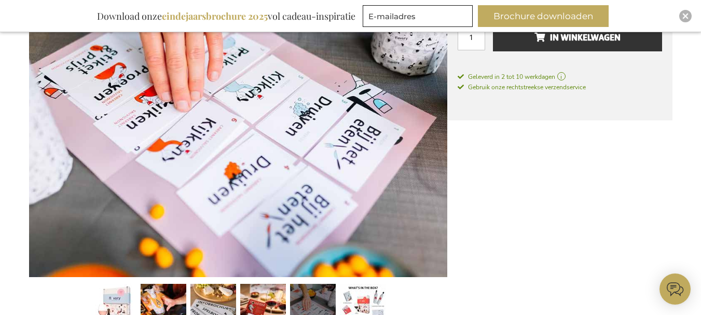
scroll to position [311, 0]
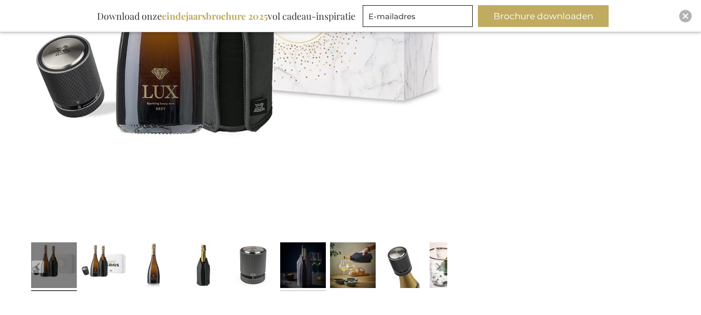
click at [320, 281] on link at bounding box center [303, 266] width 46 height 57
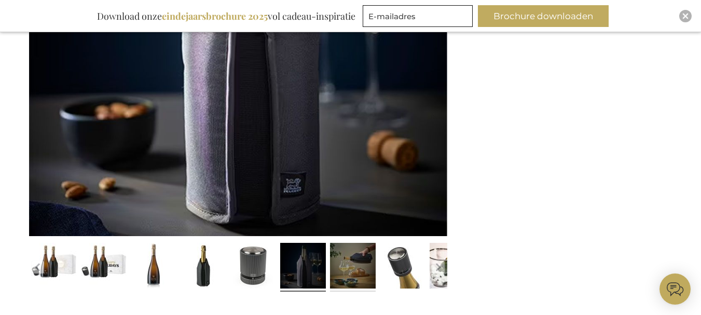
scroll to position [354, 0]
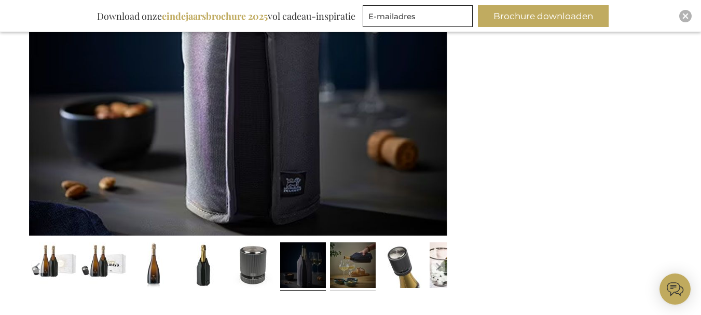
click at [341, 280] on link at bounding box center [353, 266] width 46 height 57
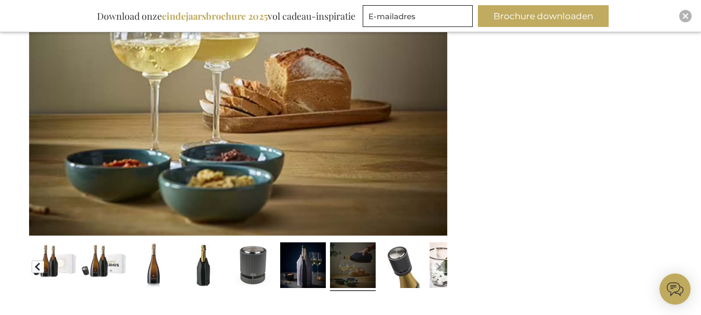
click at [43, 267] on button "button" at bounding box center [38, 267] width 12 height 12
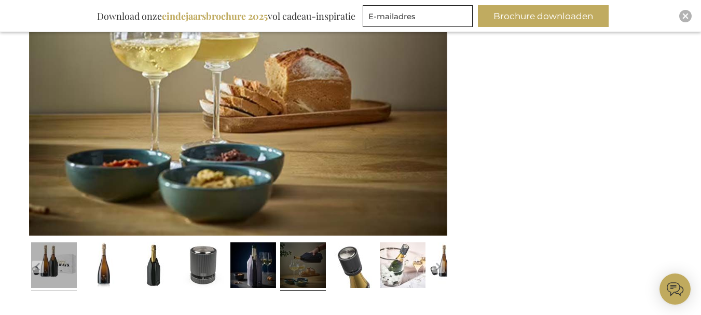
click at [47, 273] on link at bounding box center [54, 266] width 46 height 57
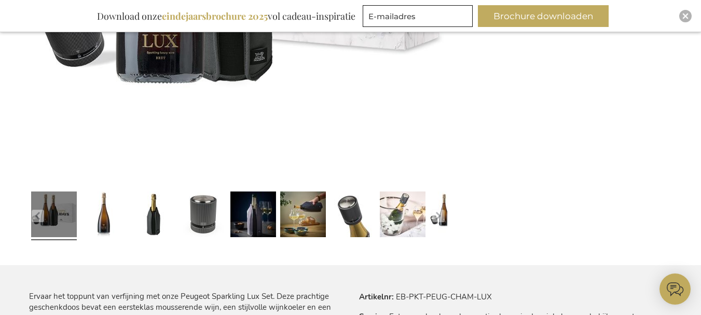
scroll to position [405, 0]
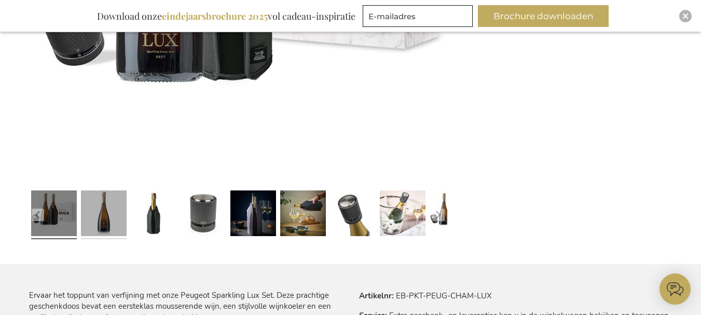
click at [107, 221] on link at bounding box center [104, 214] width 46 height 57
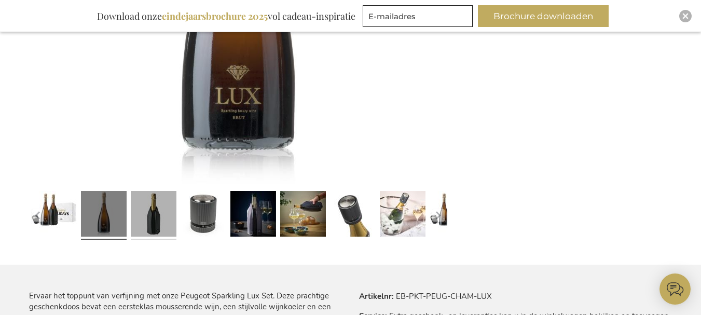
drag, startPoint x: 211, startPoint y: 104, endPoint x: 155, endPoint y: 233, distance: 140.8
click at [155, 233] on link at bounding box center [154, 215] width 46 height 57
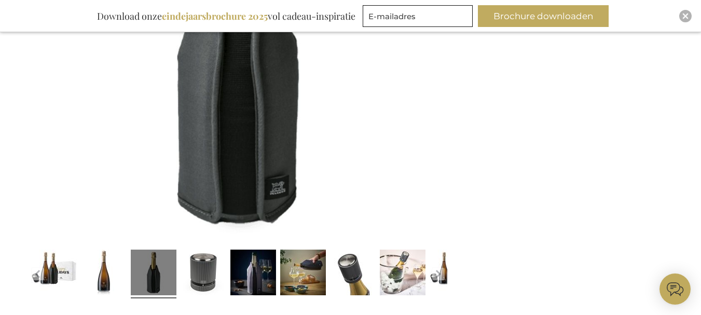
scroll to position [353, 0]
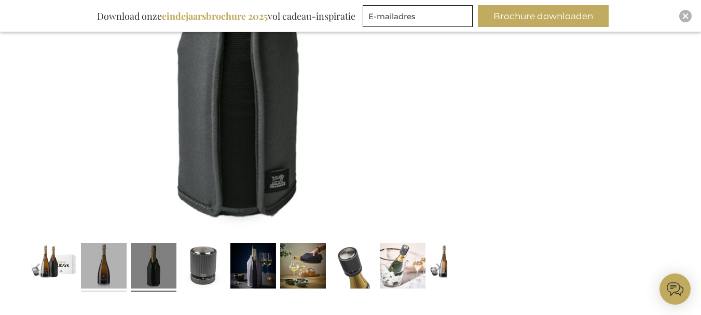
drag, startPoint x: 116, startPoint y: 275, endPoint x: 119, endPoint y: 268, distance: 7.0
click at [117, 275] on link at bounding box center [104, 267] width 46 height 57
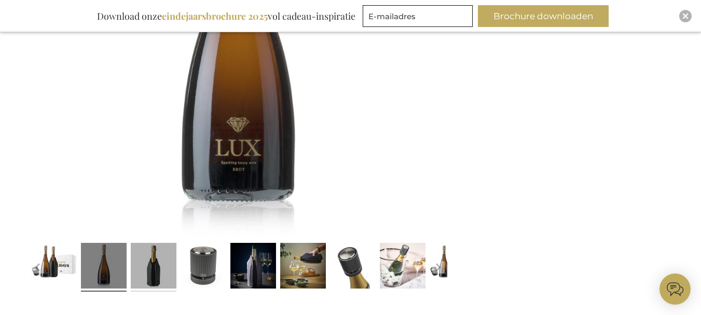
click at [152, 274] on link at bounding box center [154, 267] width 46 height 57
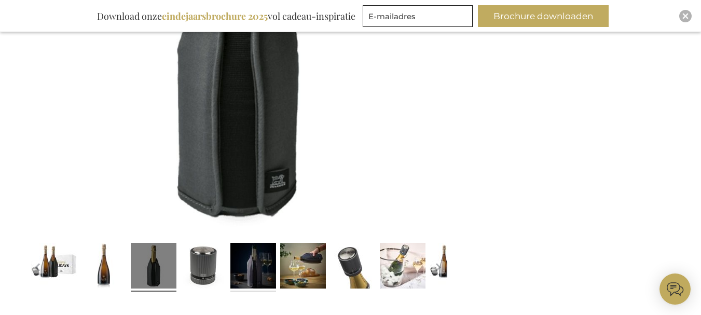
click at [264, 271] on link at bounding box center [253, 267] width 46 height 57
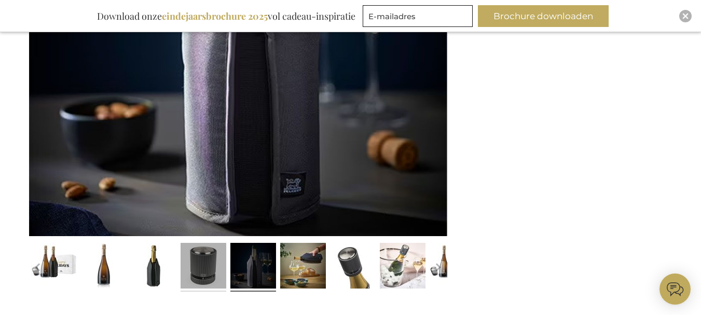
click at [211, 275] on link at bounding box center [204, 267] width 46 height 57
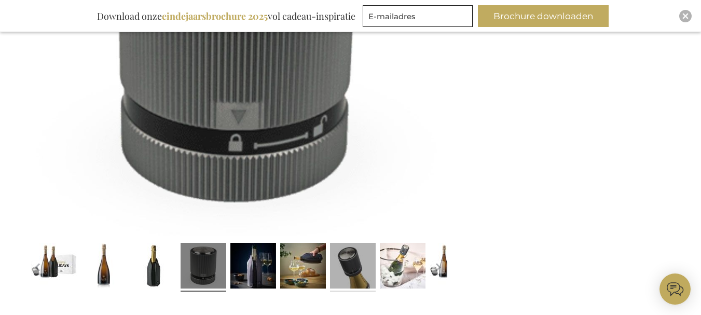
click at [360, 272] on link at bounding box center [353, 267] width 46 height 57
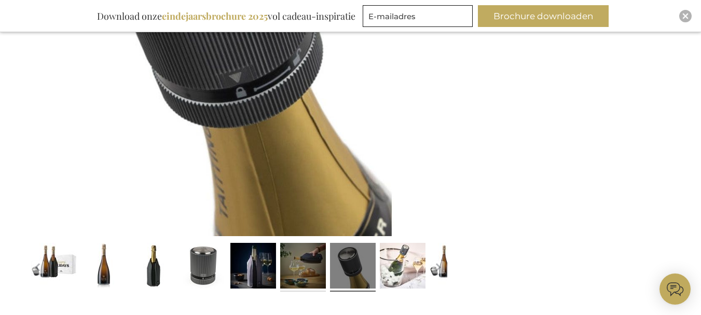
click at [322, 268] on link at bounding box center [303, 267] width 46 height 57
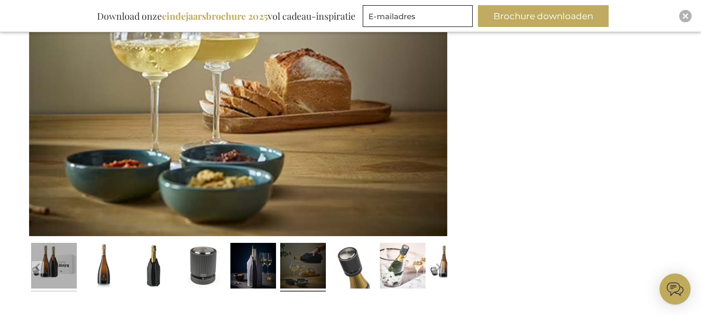
click at [67, 264] on link at bounding box center [54, 267] width 46 height 57
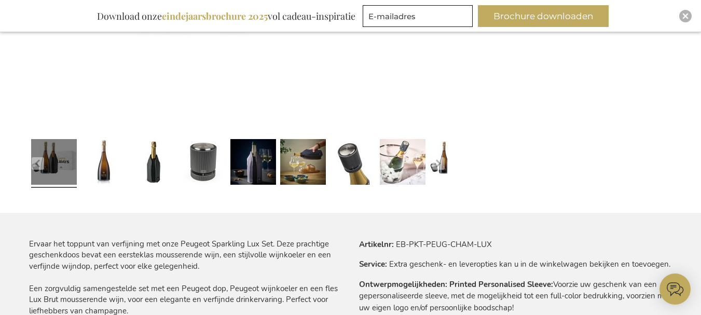
scroll to position [249, 0]
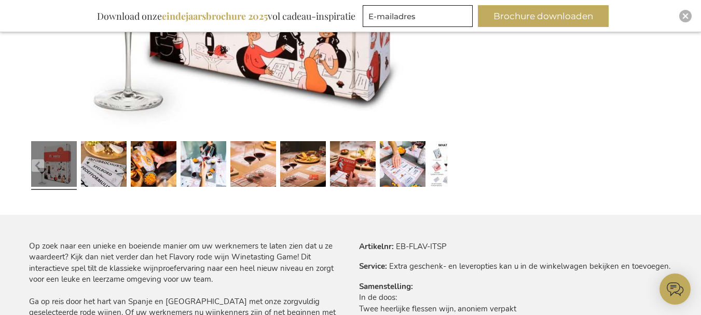
scroll to position [457, 0]
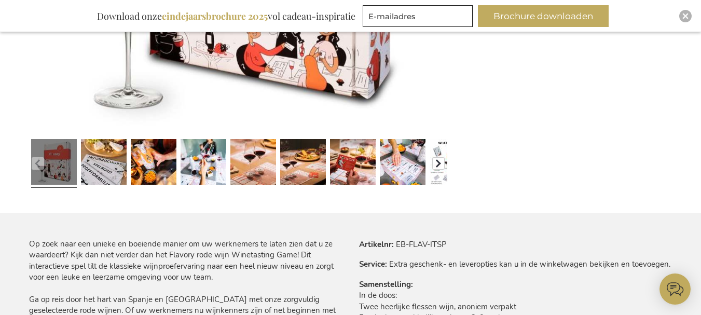
click at [441, 164] on button "button" at bounding box center [438, 163] width 12 height 12
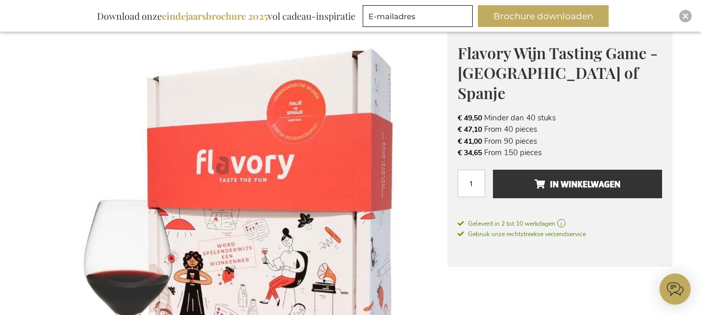
scroll to position [353, 0]
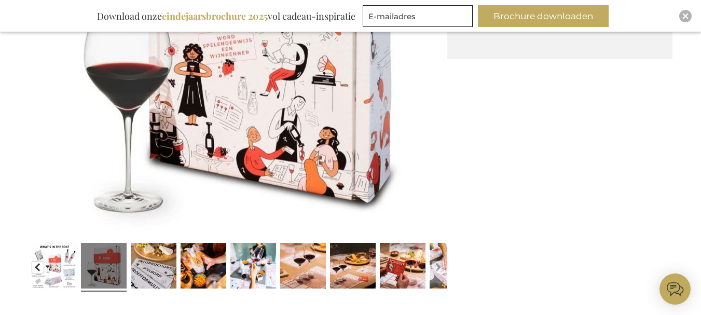
click at [39, 270] on button "button" at bounding box center [38, 267] width 12 height 12
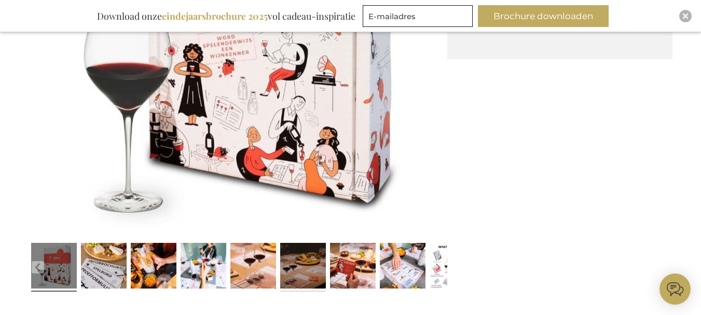
click at [288, 273] on link at bounding box center [303, 267] width 46 height 57
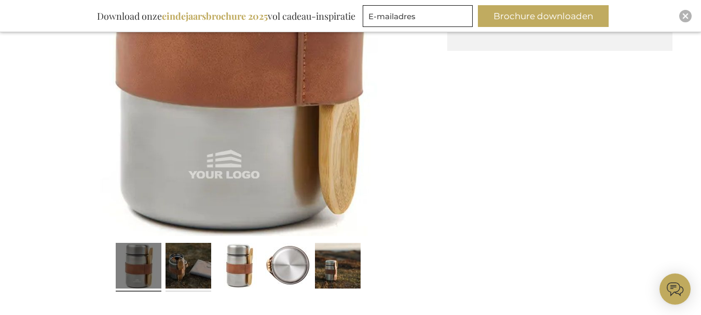
drag, startPoint x: 191, startPoint y: 279, endPoint x: 192, endPoint y: 272, distance: 7.3
click at [191, 279] on link at bounding box center [189, 267] width 46 height 57
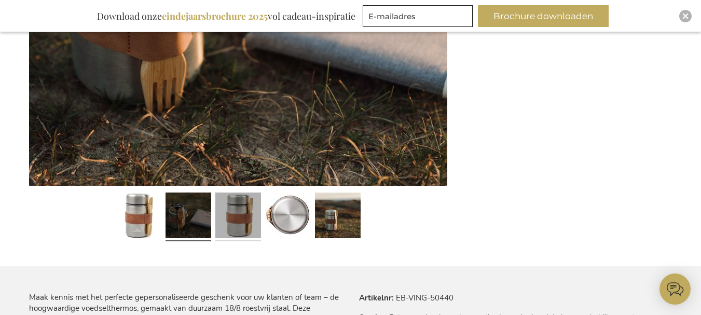
scroll to position [405, 0]
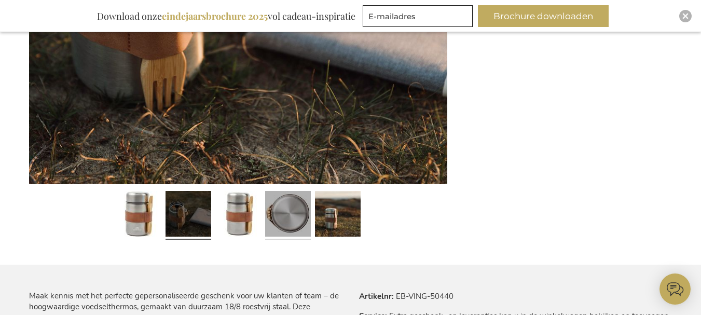
click at [275, 227] on link at bounding box center [288, 215] width 46 height 57
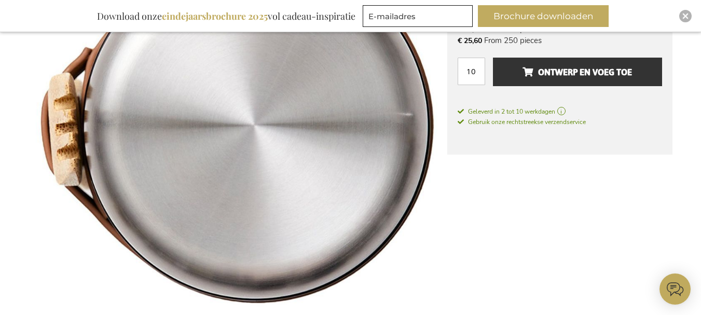
scroll to position [353, 0]
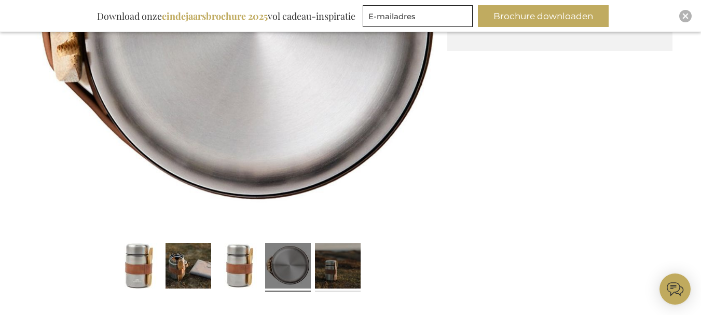
drag, startPoint x: 335, startPoint y: 262, endPoint x: 335, endPoint y: 255, distance: 6.2
click at [335, 262] on link at bounding box center [338, 267] width 46 height 57
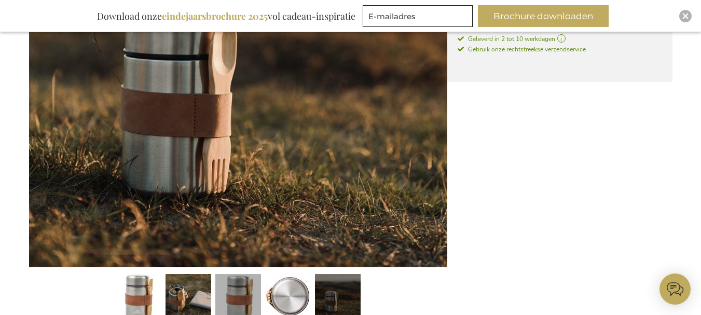
scroll to position [405, 0]
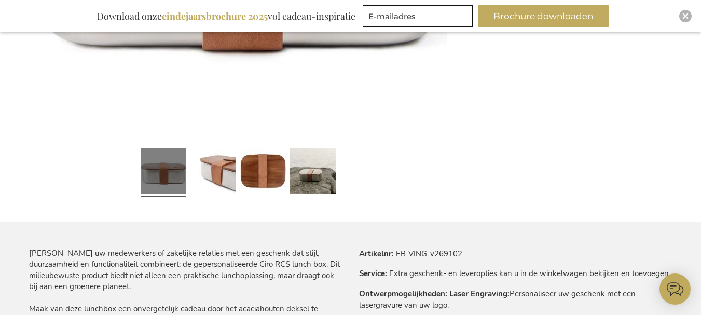
scroll to position [457, 0]
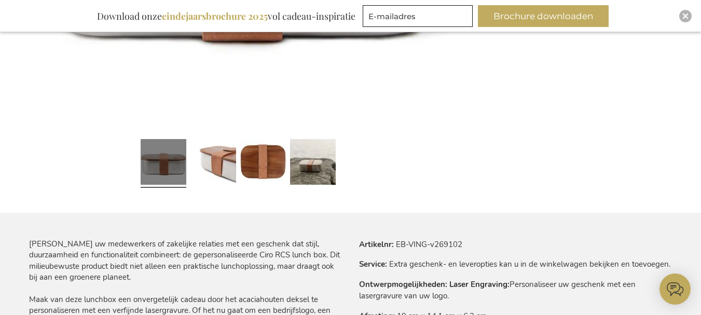
drag, startPoint x: 309, startPoint y: 173, endPoint x: 345, endPoint y: 175, distance: 35.9
click at [310, 173] on link at bounding box center [313, 163] width 46 height 57
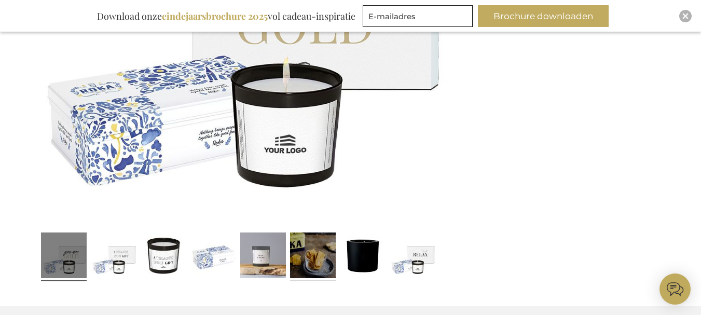
click at [308, 264] on link at bounding box center [313, 256] width 46 height 57
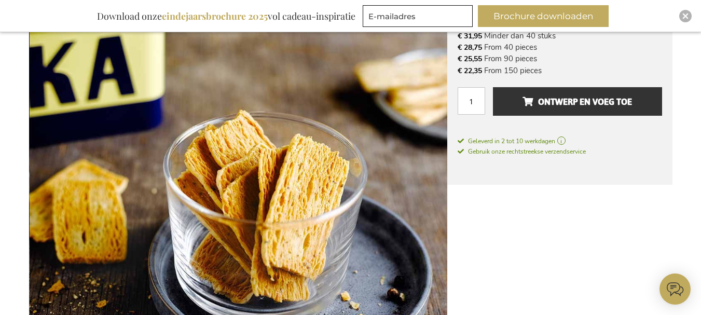
scroll to position [416, 0]
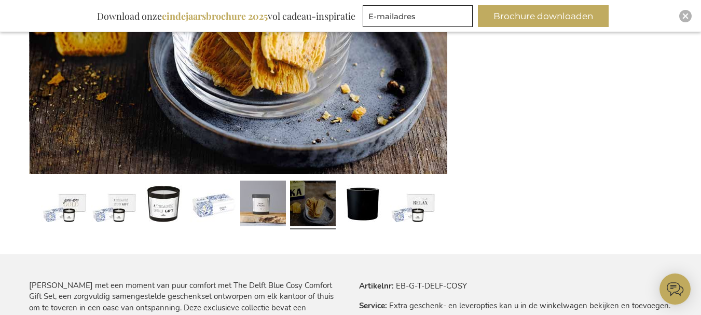
click at [87, 209] on div at bounding box center [64, 204] width 50 height 57
click at [74, 211] on link at bounding box center [64, 204] width 46 height 57
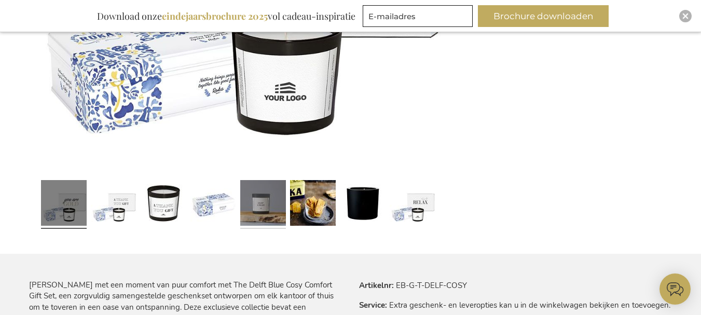
drag, startPoint x: 163, startPoint y: 212, endPoint x: 249, endPoint y: 208, distance: 85.7
click at [166, 212] on link at bounding box center [164, 204] width 46 height 57
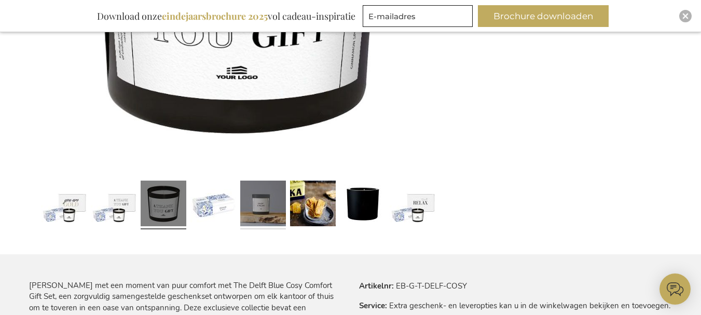
click at [261, 204] on link at bounding box center [263, 204] width 46 height 57
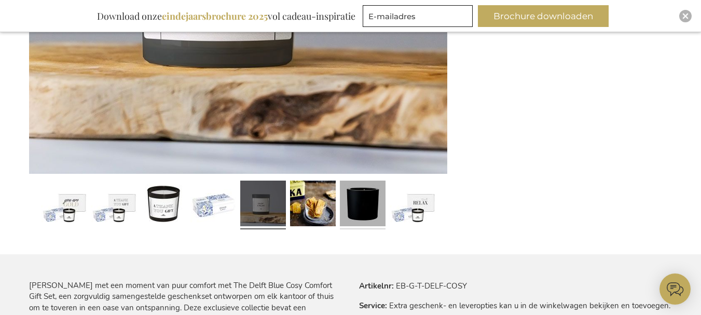
drag, startPoint x: 331, startPoint y: 203, endPoint x: 367, endPoint y: 204, distance: 36.3
click at [332, 204] on link at bounding box center [313, 204] width 46 height 57
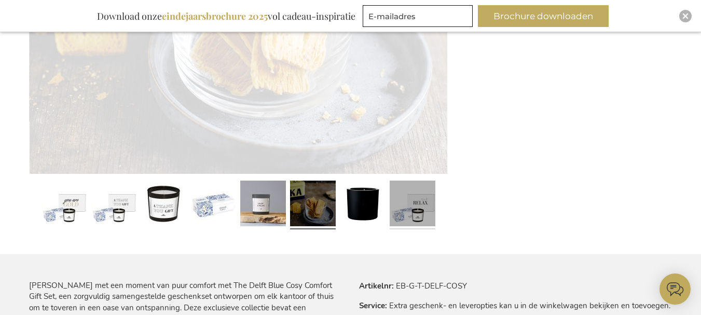
click at [393, 207] on link at bounding box center [413, 204] width 46 height 57
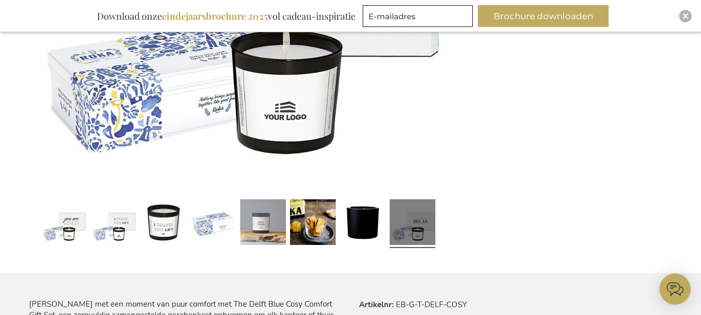
scroll to position [468, 0]
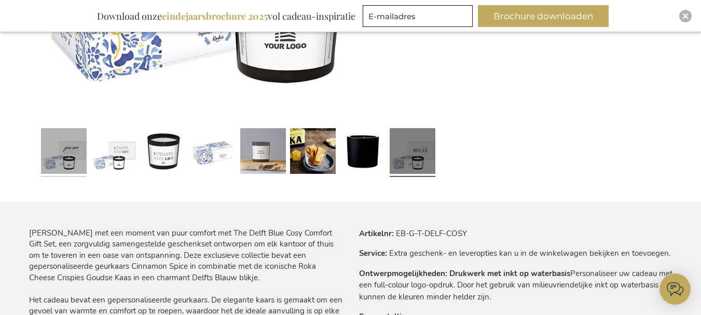
click at [76, 159] on link at bounding box center [64, 152] width 46 height 57
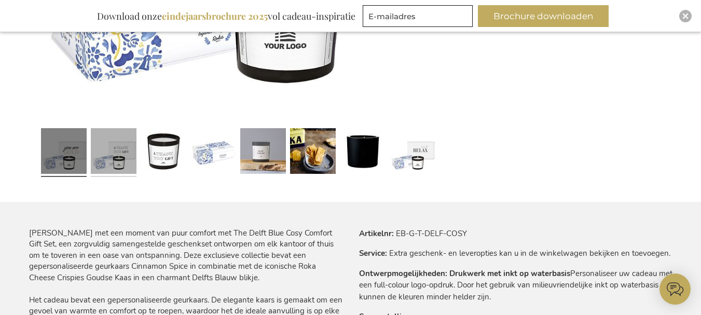
click at [130, 152] on link at bounding box center [114, 152] width 46 height 57
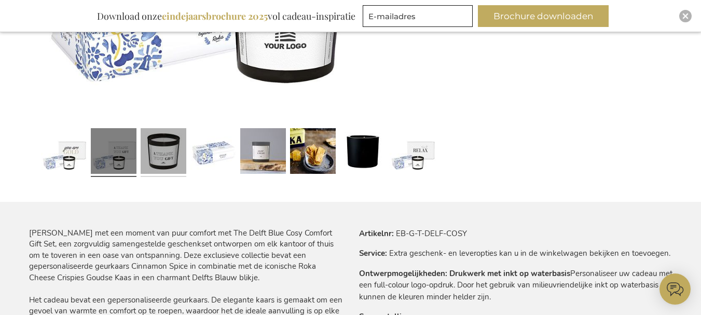
click at [168, 160] on link at bounding box center [164, 152] width 46 height 57
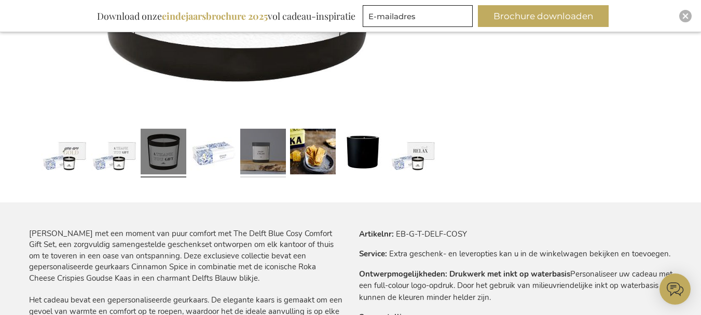
click at [257, 160] on link at bounding box center [263, 153] width 46 height 57
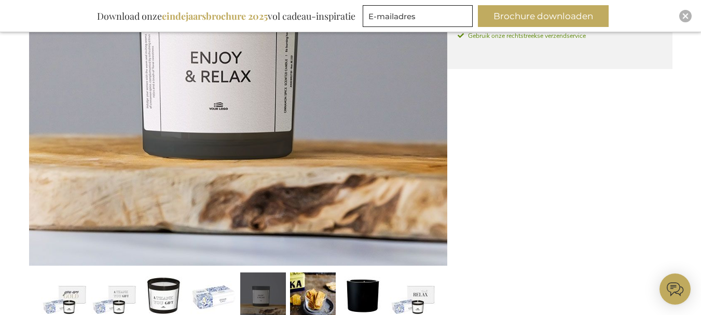
scroll to position [312, 0]
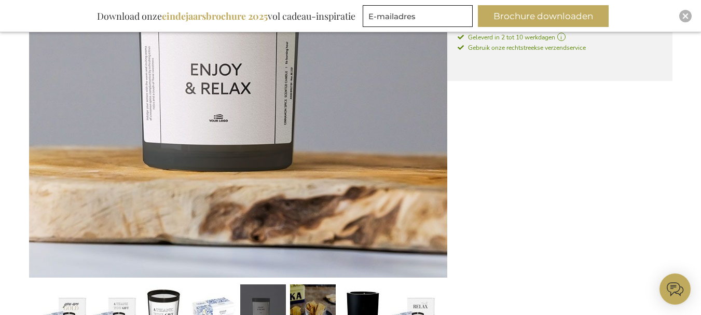
click at [316, 289] on link at bounding box center [313, 308] width 46 height 57
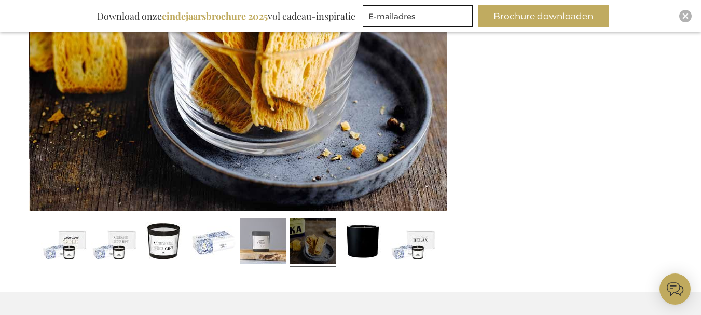
scroll to position [468, 0]
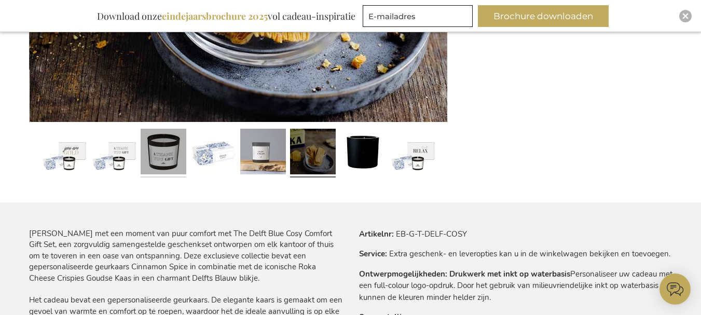
click at [171, 159] on link at bounding box center [164, 153] width 46 height 57
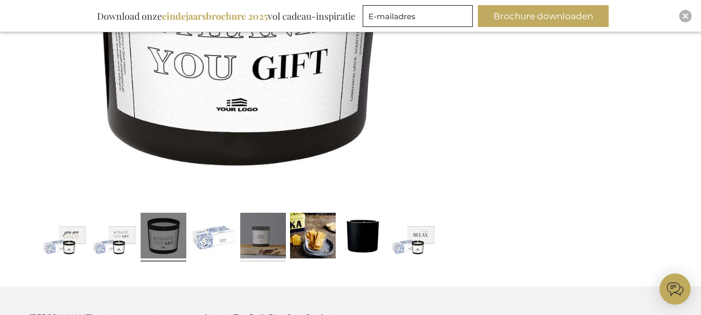
scroll to position [364, 0]
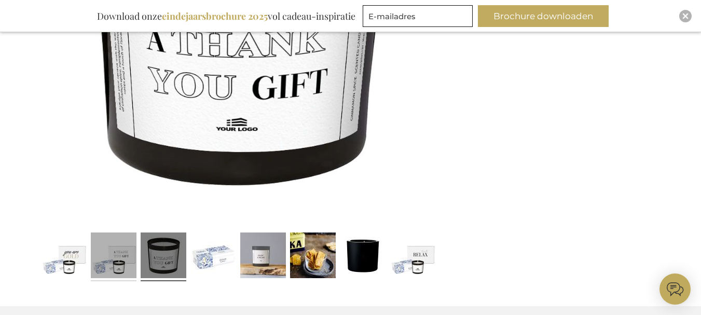
click at [112, 264] on link at bounding box center [114, 256] width 46 height 57
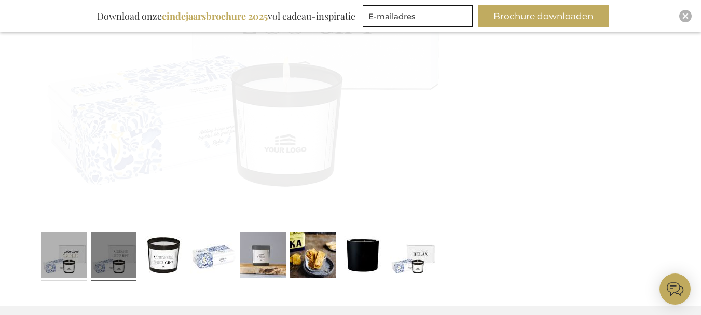
scroll to position [363, 0]
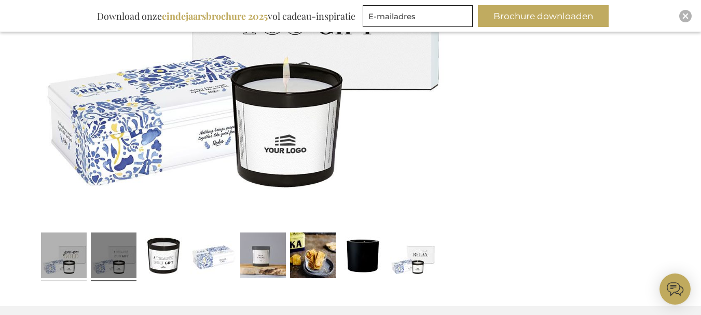
click at [79, 254] on link at bounding box center [64, 256] width 46 height 57
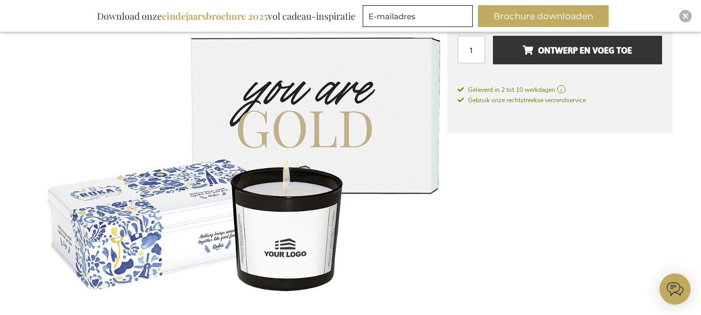
scroll to position [208, 0]
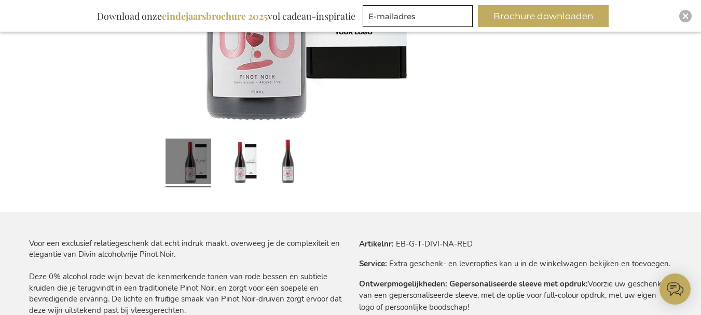
scroll to position [353, 0]
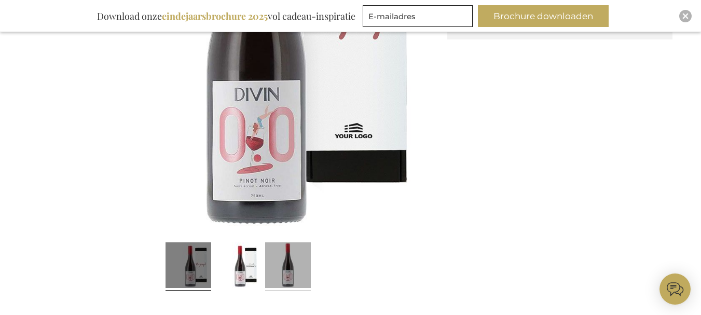
click at [286, 265] on link at bounding box center [288, 266] width 46 height 57
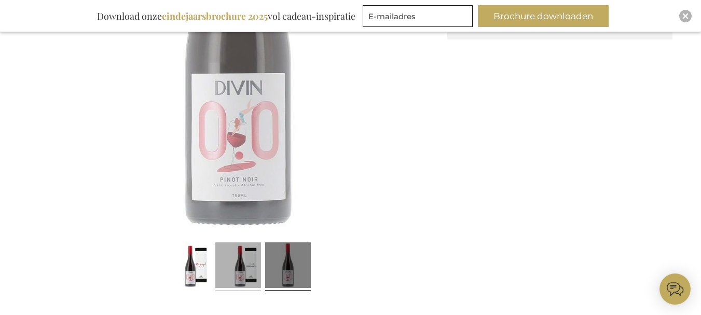
scroll to position [354, 0]
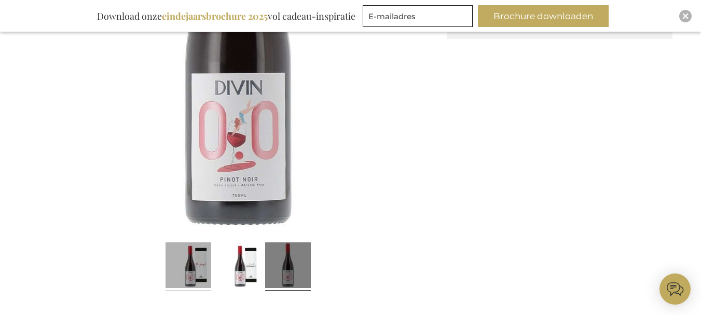
click at [204, 276] on link at bounding box center [189, 266] width 46 height 57
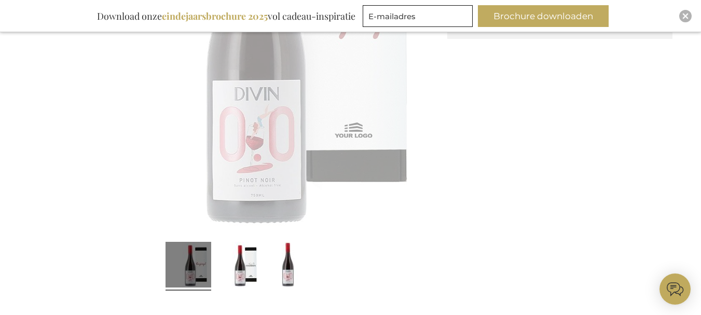
scroll to position [353, 0]
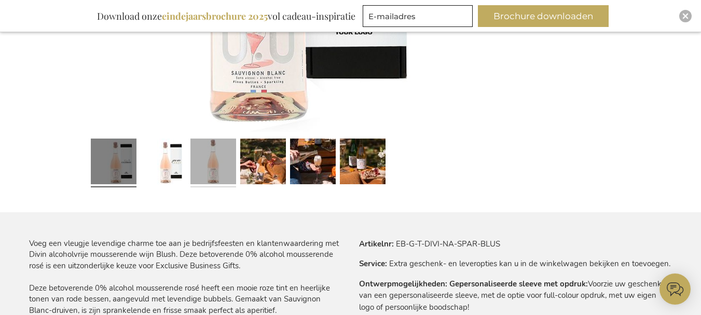
click at [213, 170] on link at bounding box center [213, 162] width 46 height 57
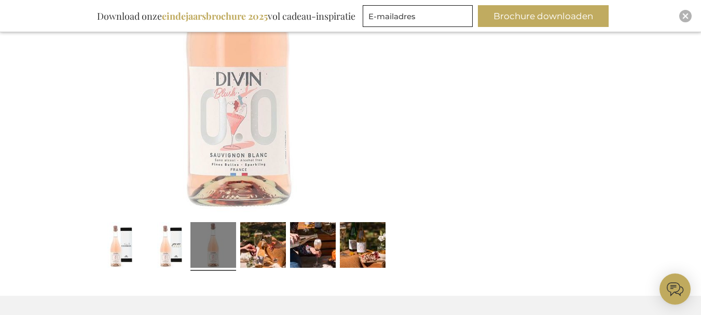
scroll to position [353, 0]
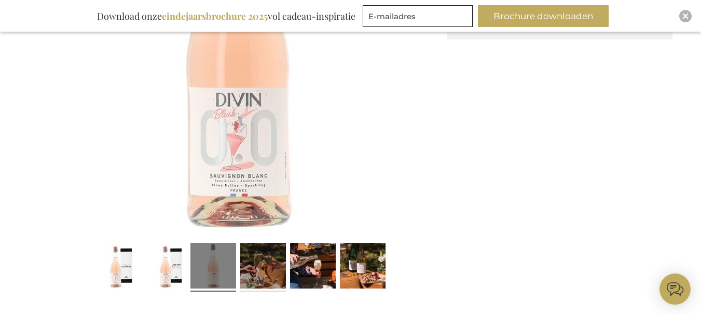
click at [276, 259] on link at bounding box center [263, 267] width 46 height 57
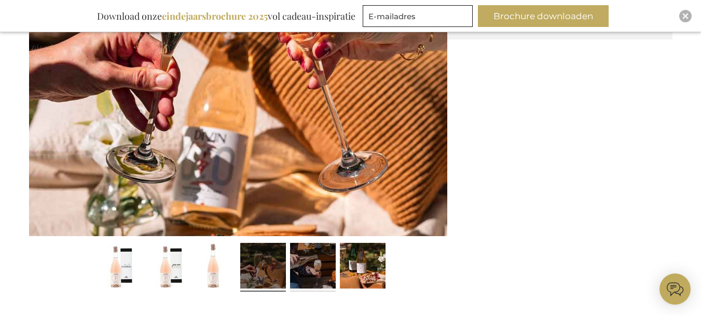
click at [316, 267] on link at bounding box center [313, 267] width 46 height 57
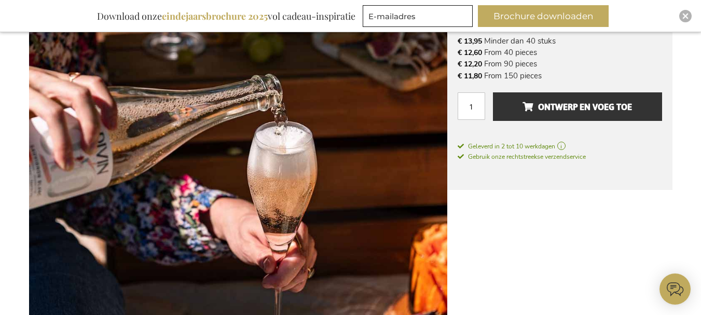
scroll to position [302, 0]
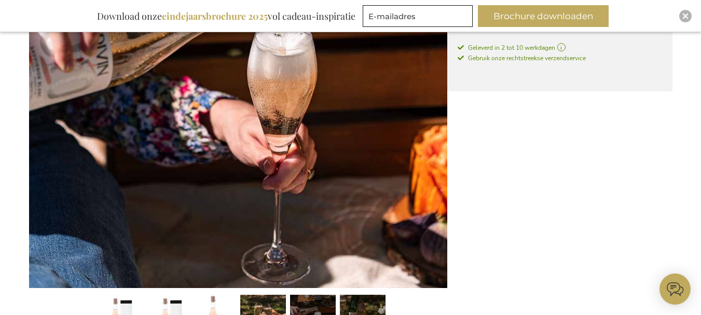
click at [364, 301] on link at bounding box center [363, 319] width 46 height 57
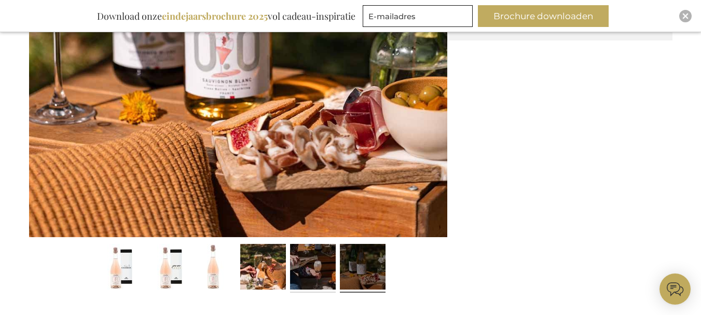
scroll to position [405, 0]
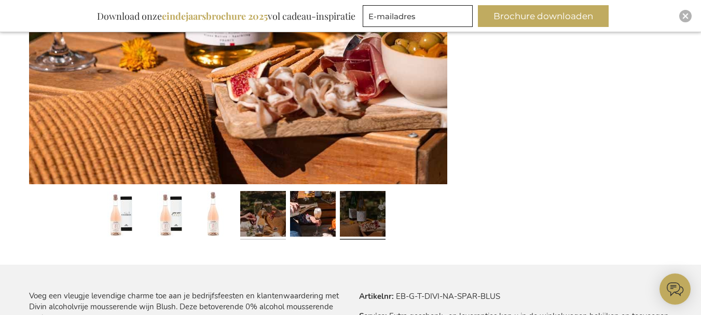
click at [279, 206] on link at bounding box center [263, 215] width 46 height 57
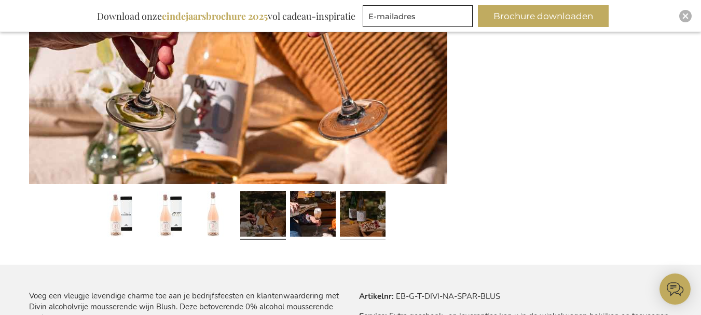
click at [374, 224] on link at bounding box center [363, 215] width 46 height 57
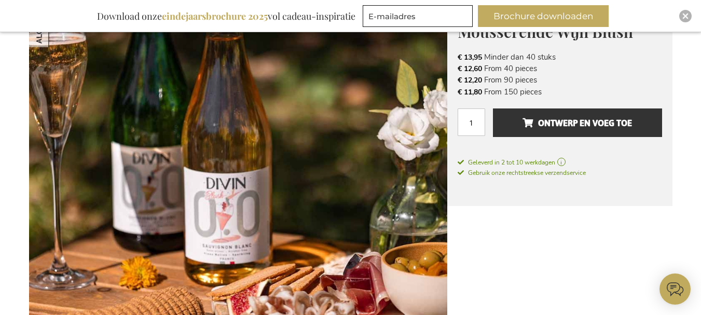
scroll to position [146, 0]
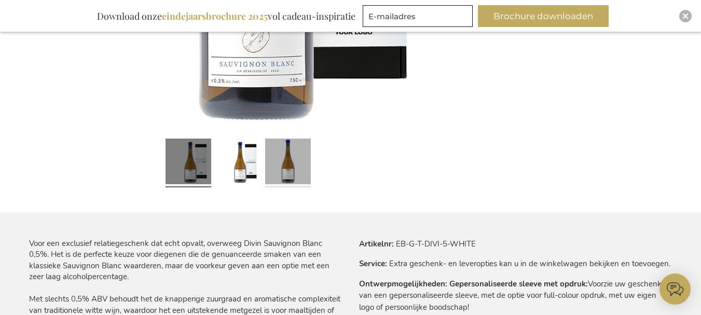
click at [286, 176] on link at bounding box center [288, 162] width 46 height 57
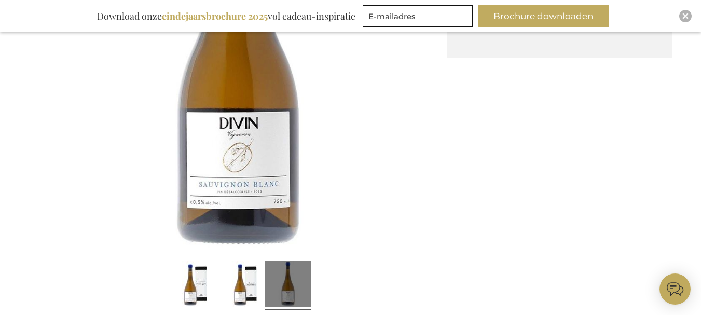
scroll to position [353, 0]
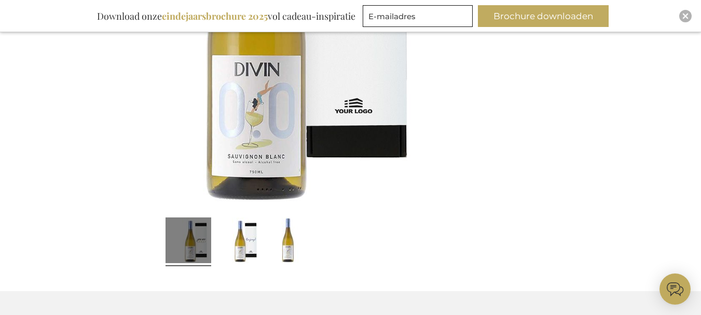
scroll to position [467, 0]
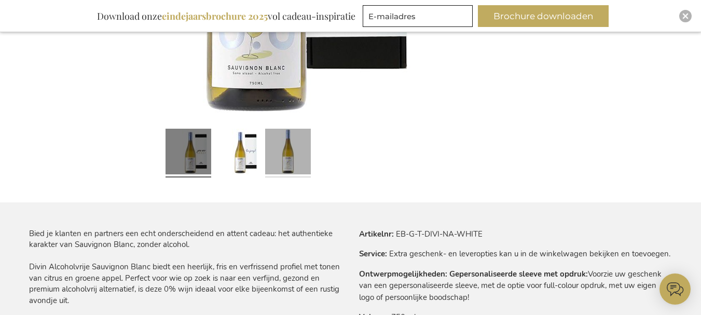
click at [273, 160] on link at bounding box center [288, 153] width 46 height 57
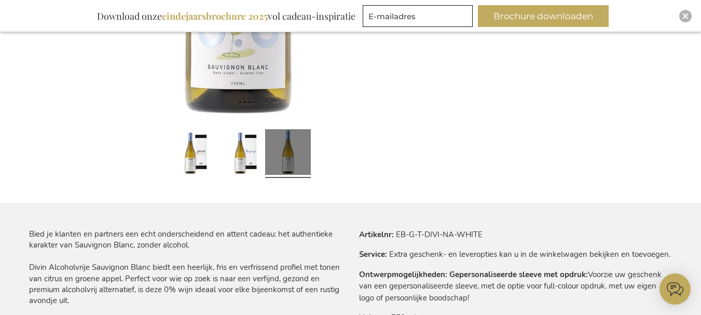
scroll to position [363, 0]
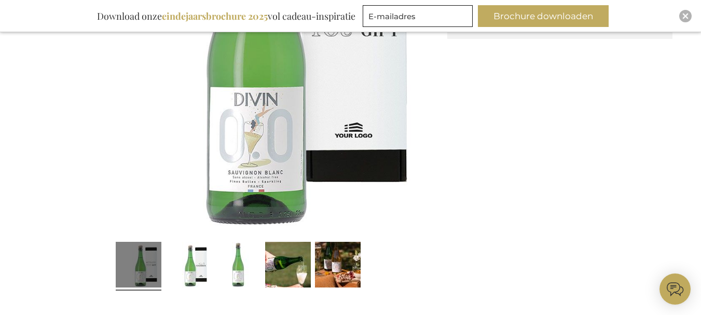
scroll to position [353, 0]
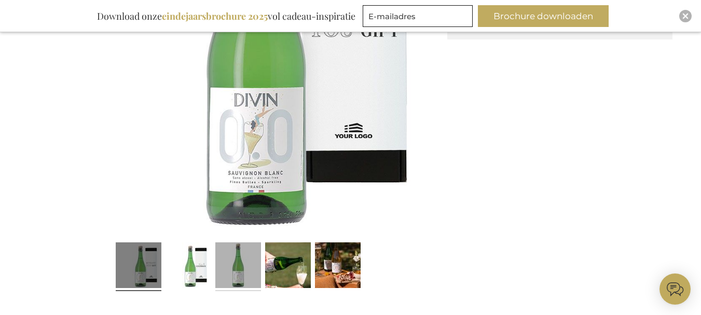
drag, startPoint x: 246, startPoint y: 279, endPoint x: 250, endPoint y: 240, distance: 39.0
click at [246, 279] on link at bounding box center [238, 266] width 46 height 57
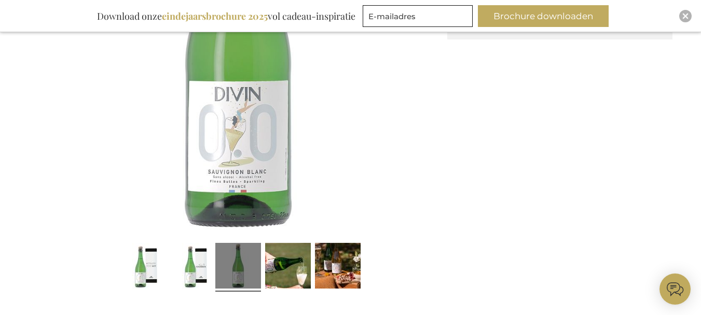
scroll to position [354, 0]
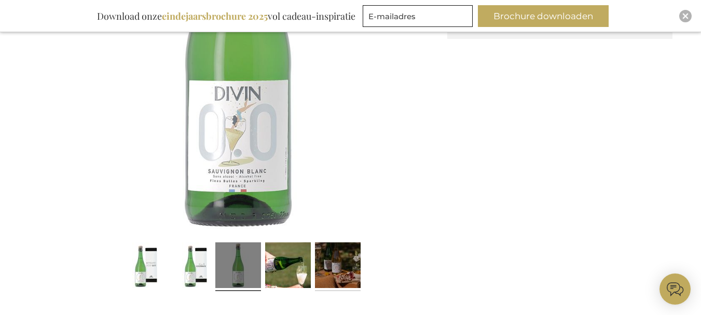
click at [333, 262] on link at bounding box center [338, 266] width 46 height 57
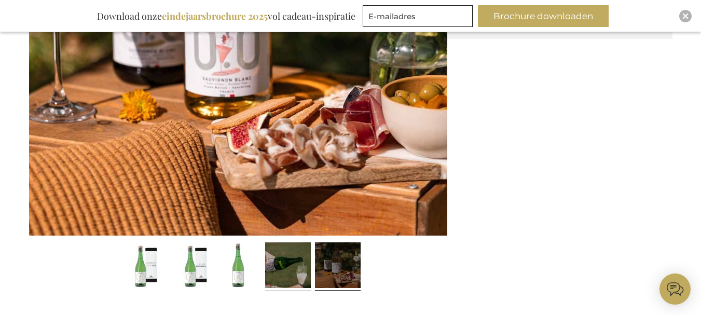
click at [299, 278] on link at bounding box center [288, 266] width 46 height 57
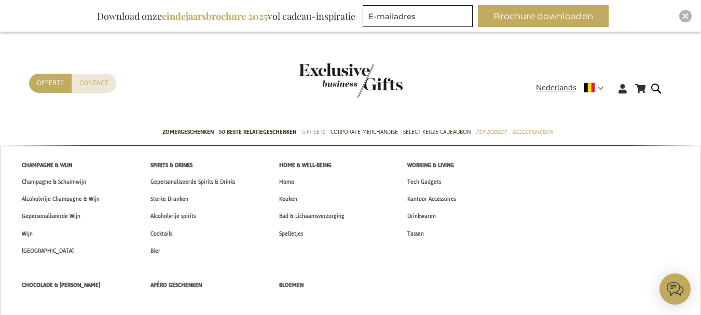
scroll to position [208, 0]
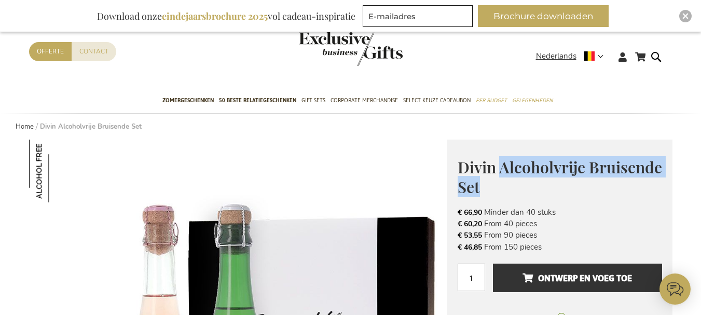
drag, startPoint x: 498, startPoint y: 166, endPoint x: 524, endPoint y: 181, distance: 29.3
click at [524, 181] on h1 "Divin Alcoholvrije Bruisende Set" at bounding box center [560, 176] width 204 height 40
copy span "Alcoholvrije Bruisende Set"
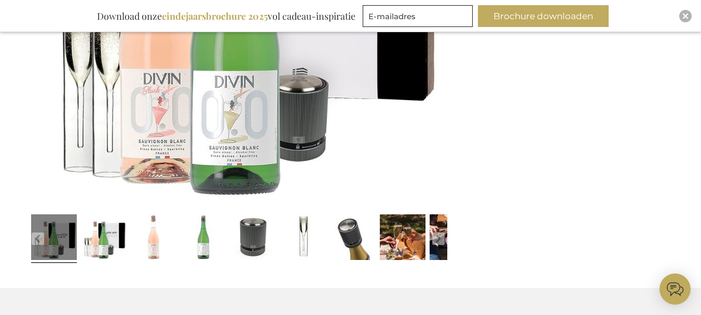
scroll to position [447, 0]
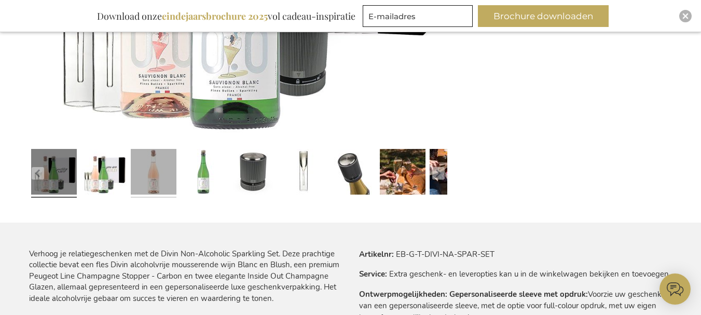
drag, startPoint x: 145, startPoint y: 180, endPoint x: 158, endPoint y: 157, distance: 25.8
click at [146, 180] on link at bounding box center [154, 173] width 46 height 57
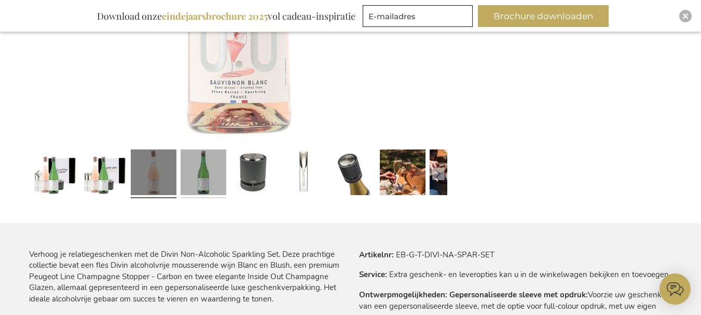
click at [200, 181] on link at bounding box center [204, 173] width 46 height 57
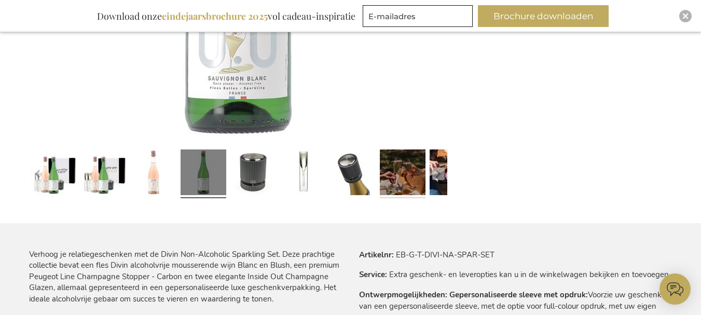
click at [401, 171] on link at bounding box center [403, 173] width 46 height 57
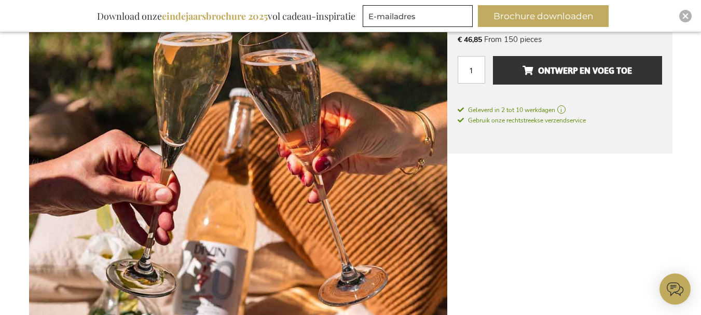
scroll to position [395, 0]
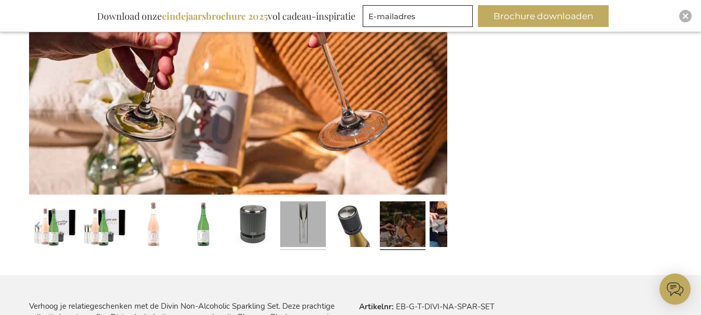
drag, startPoint x: 299, startPoint y: 224, endPoint x: 288, endPoint y: 201, distance: 25.3
click at [298, 224] on link at bounding box center [303, 225] width 46 height 57
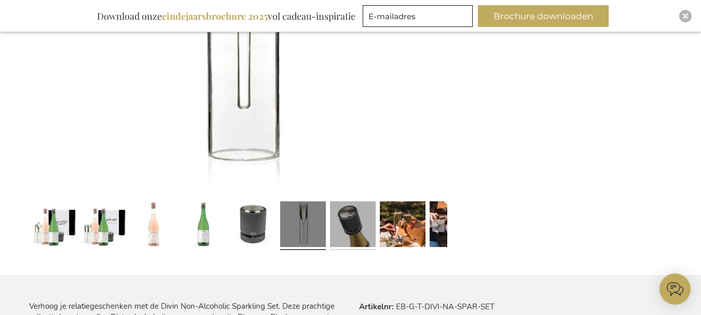
drag, startPoint x: 358, startPoint y: 237, endPoint x: 353, endPoint y: 228, distance: 10.2
click at [355, 236] on link at bounding box center [353, 225] width 46 height 57
click at [346, 224] on link at bounding box center [353, 225] width 46 height 57
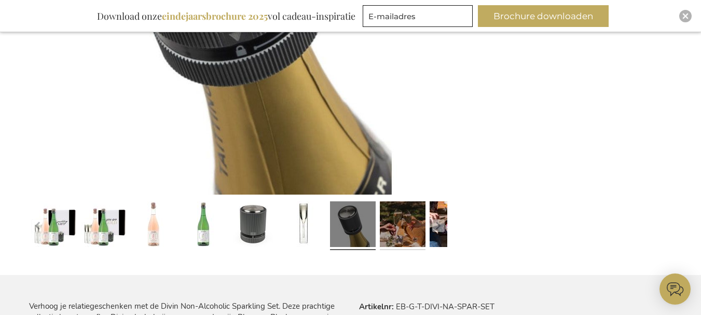
click at [425, 232] on link at bounding box center [403, 225] width 46 height 57
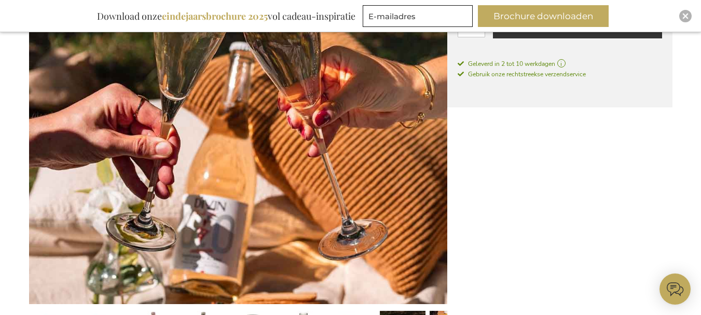
scroll to position [447, 0]
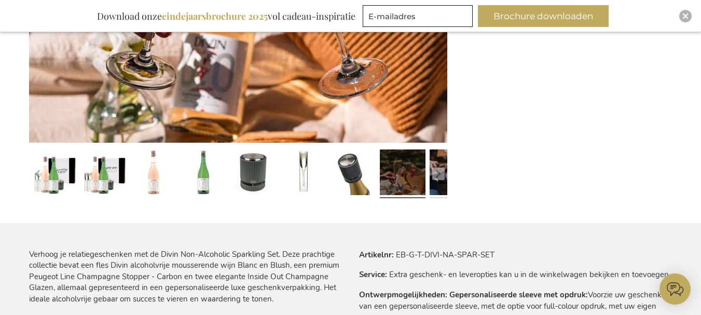
click at [443, 184] on link at bounding box center [453, 173] width 46 height 57
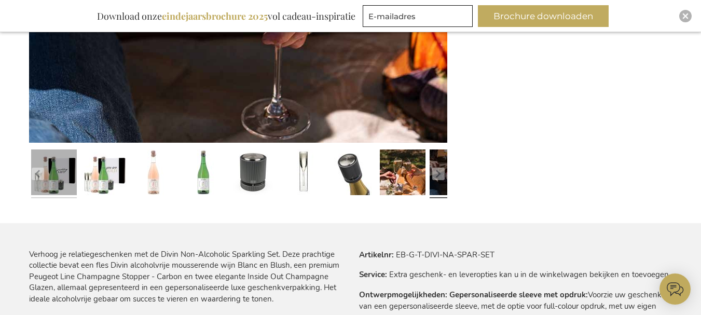
click at [57, 183] on link at bounding box center [54, 173] width 46 height 57
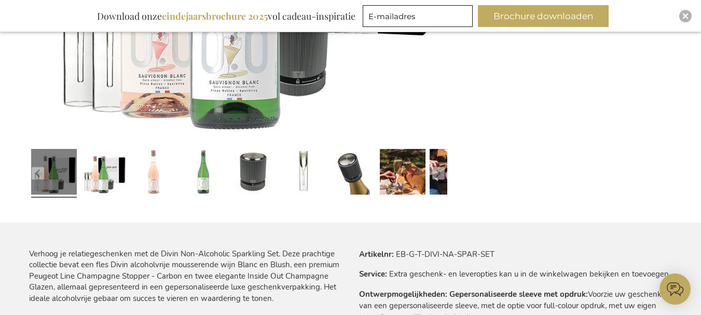
scroll to position [187, 0]
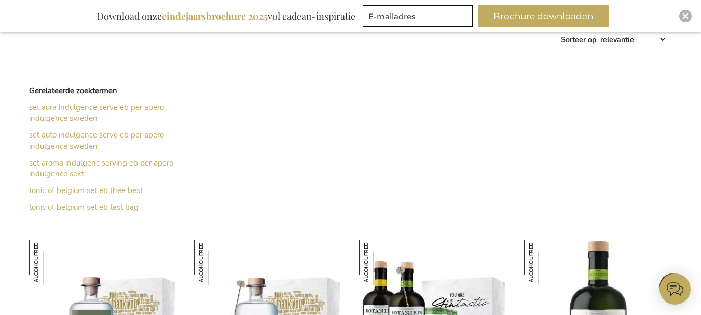
scroll to position [447, 0]
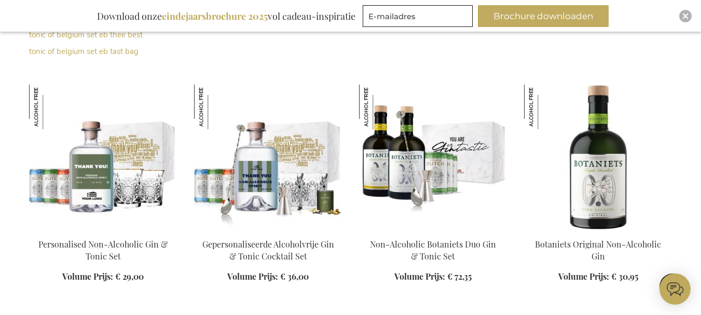
click at [111, 197] on img at bounding box center [103, 157] width 148 height 145
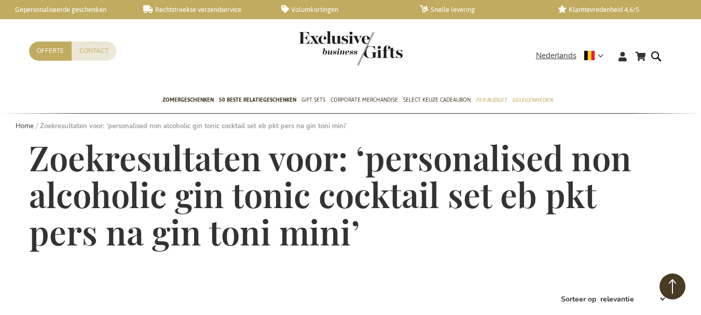
scroll to position [500, 0]
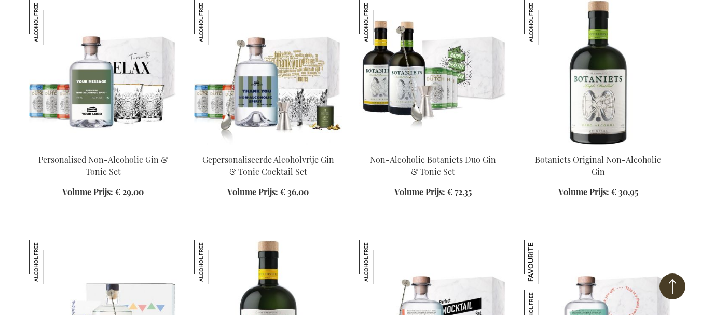
click at [420, 97] on img at bounding box center [433, 72] width 148 height 145
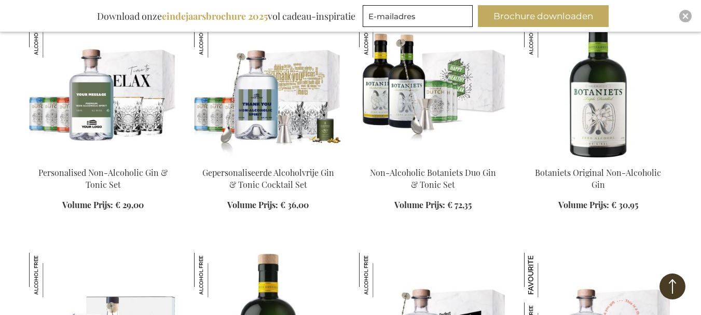
scroll to position [532, 0]
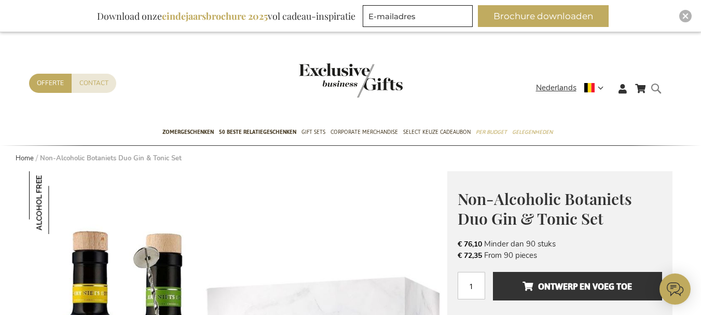
click at [662, 88] on form "Search Search" at bounding box center [659, 97] width 10 height 30
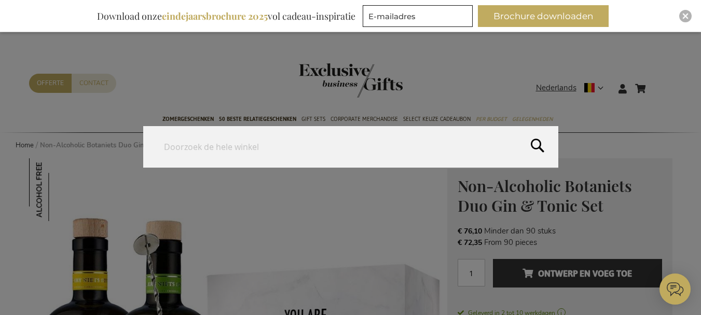
paste input "KDNT-2508-ERS-NA-GIN-TONI-MINI"
type input "KDNT-2508-ERS-NA-GIN-TONI-MINI"
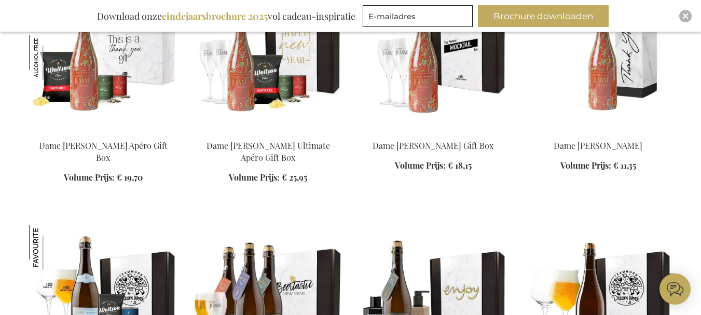
scroll to position [467, 0]
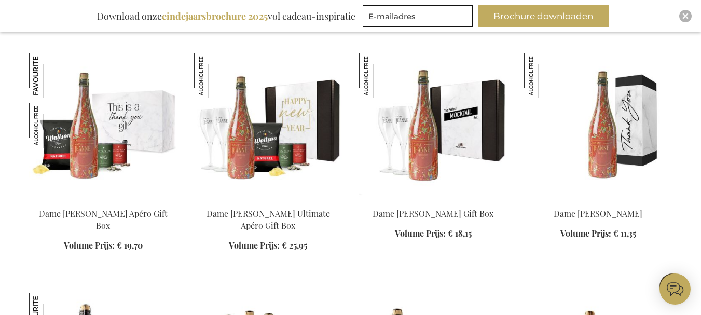
click at [121, 146] on img at bounding box center [103, 125] width 148 height 145
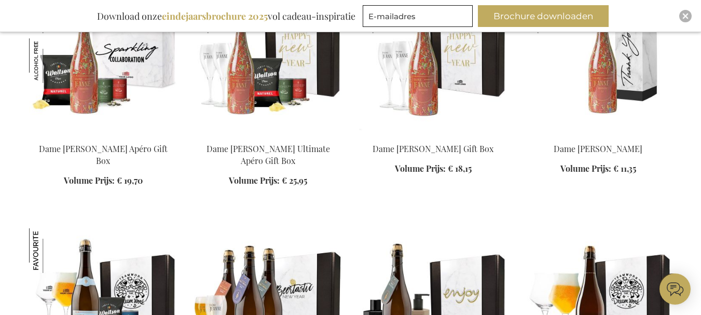
scroll to position [480, 0]
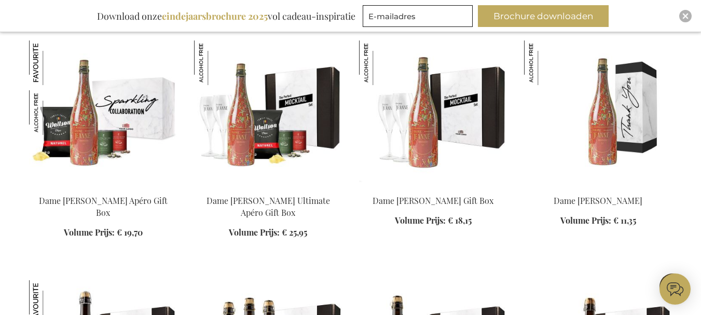
click at [290, 168] on img at bounding box center [268, 112] width 148 height 145
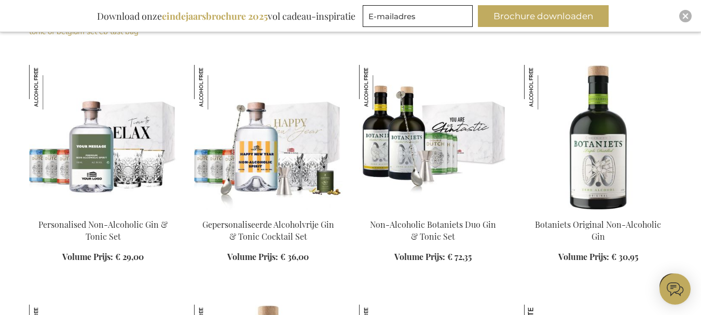
click at [263, 120] on img at bounding box center [268, 137] width 148 height 145
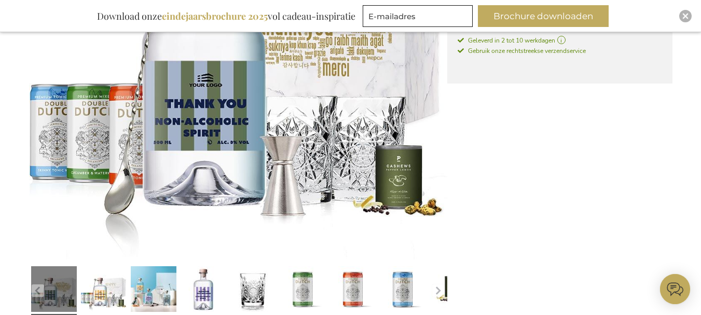
scroll to position [405, 0]
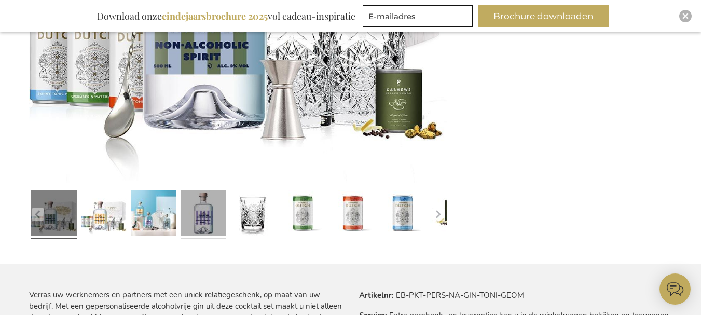
click at [212, 218] on link at bounding box center [204, 214] width 46 height 57
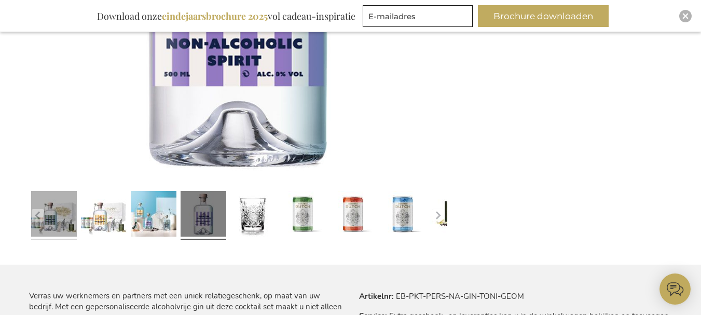
click at [71, 220] on link at bounding box center [54, 215] width 46 height 57
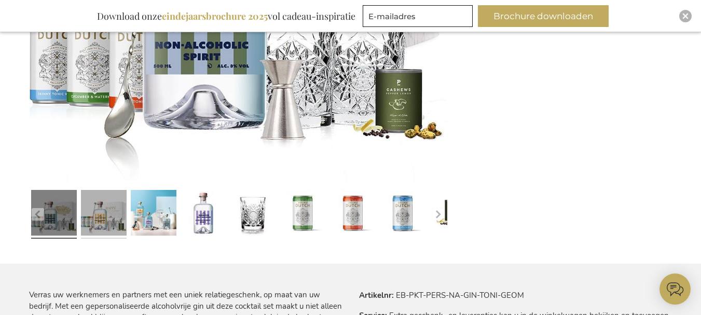
click at [107, 218] on link at bounding box center [104, 214] width 46 height 57
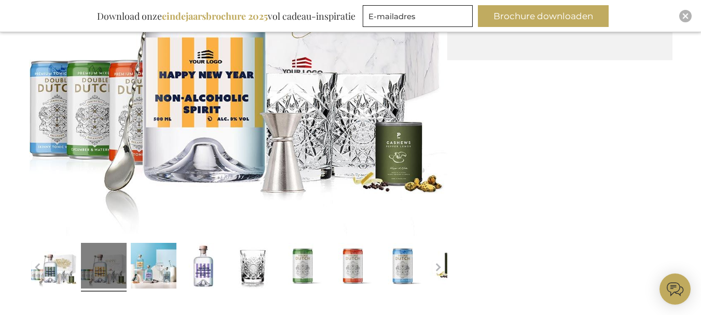
scroll to position [353, 0]
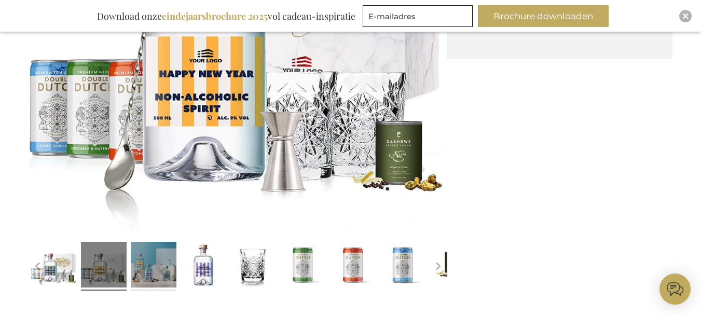
click at [160, 269] on link at bounding box center [154, 266] width 46 height 57
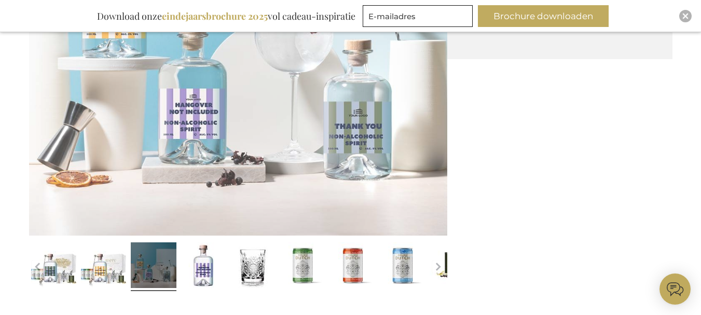
scroll to position [354, 0]
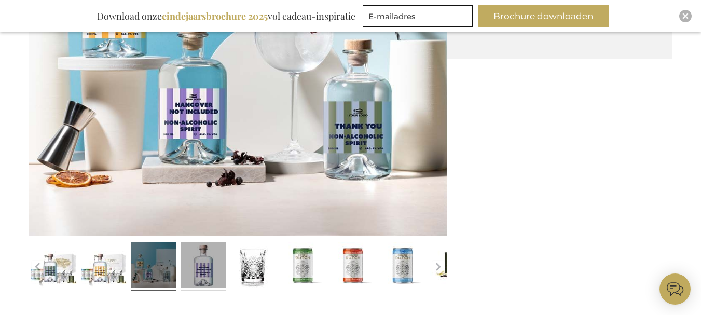
click at [221, 272] on link at bounding box center [204, 266] width 46 height 57
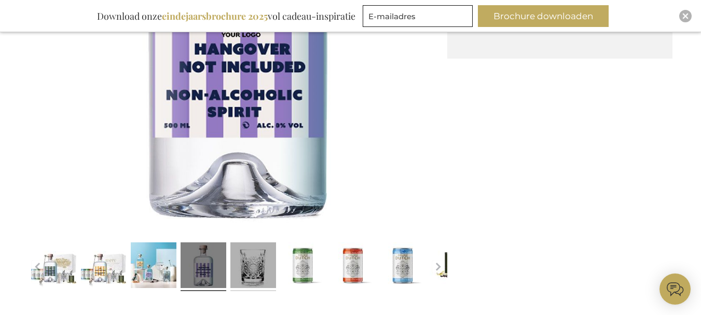
click at [257, 270] on link at bounding box center [253, 266] width 46 height 57
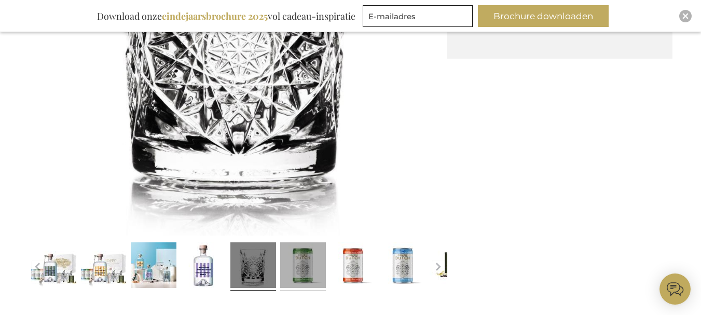
click at [304, 277] on link at bounding box center [303, 266] width 46 height 57
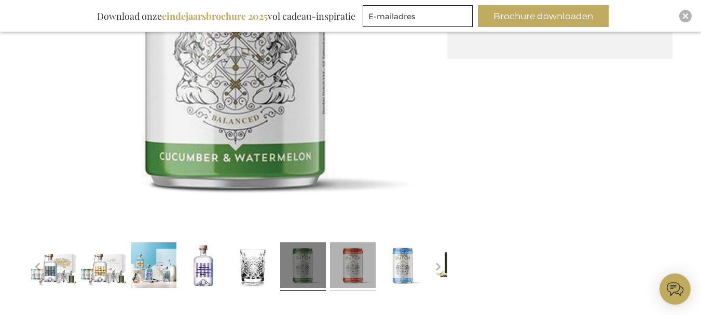
click at [358, 262] on link at bounding box center [353, 266] width 46 height 57
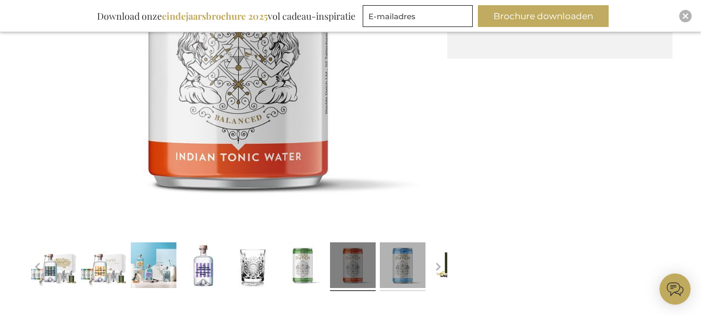
click at [402, 278] on link at bounding box center [403, 266] width 46 height 57
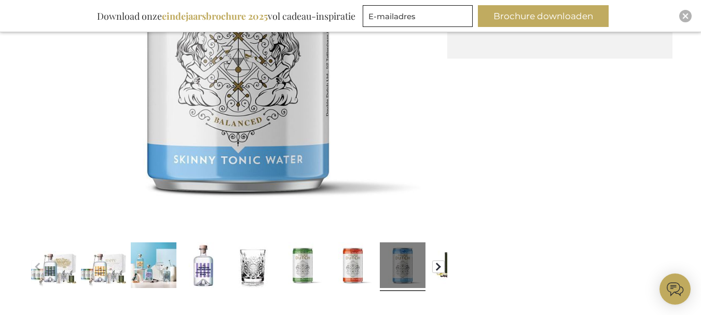
click at [444, 268] on button "button" at bounding box center [438, 267] width 12 height 12
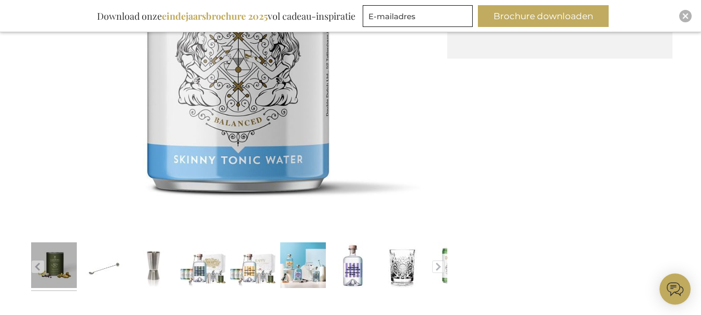
click at [66, 273] on link at bounding box center [54, 266] width 46 height 57
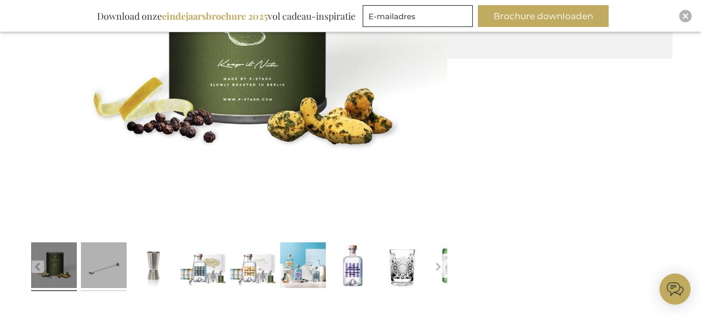
drag, startPoint x: 113, startPoint y: 276, endPoint x: 128, endPoint y: 251, distance: 29.1
click at [113, 276] on link at bounding box center [104, 266] width 46 height 57
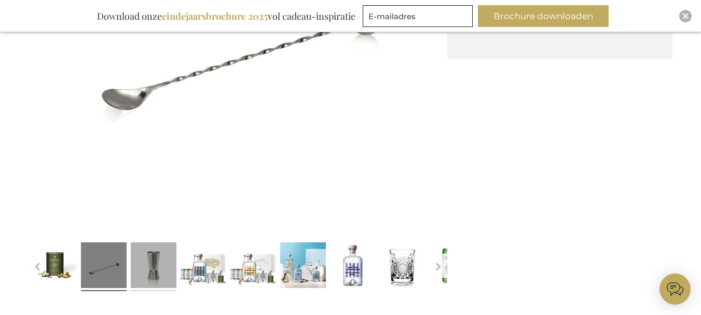
click at [153, 271] on link at bounding box center [154, 266] width 46 height 57
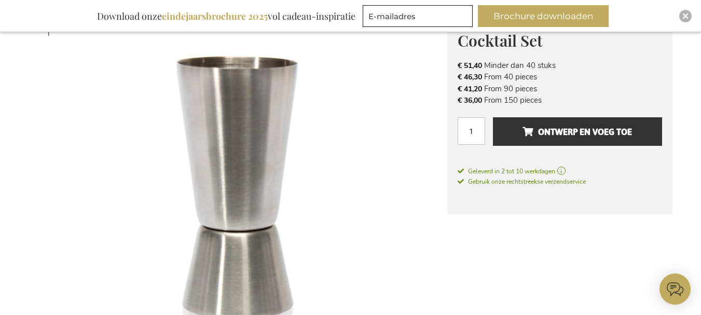
scroll to position [406, 0]
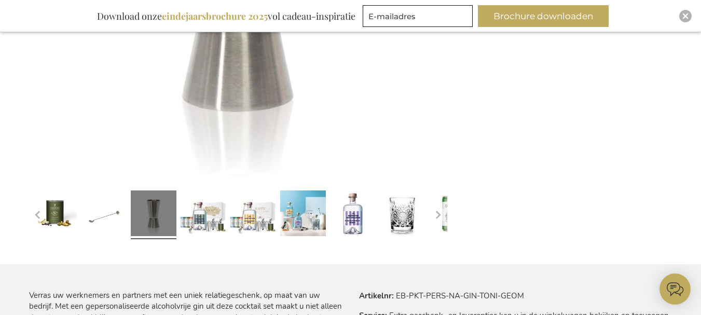
click at [229, 212] on div at bounding box center [253, 214] width 50 height 57
click at [304, 221] on link at bounding box center [303, 214] width 46 height 57
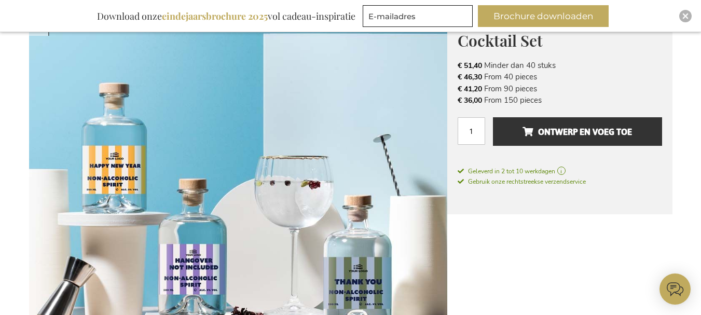
scroll to position [458, 0]
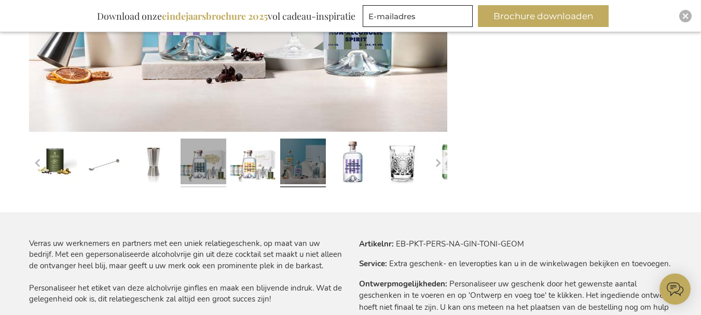
click at [213, 181] on link at bounding box center [204, 162] width 46 height 57
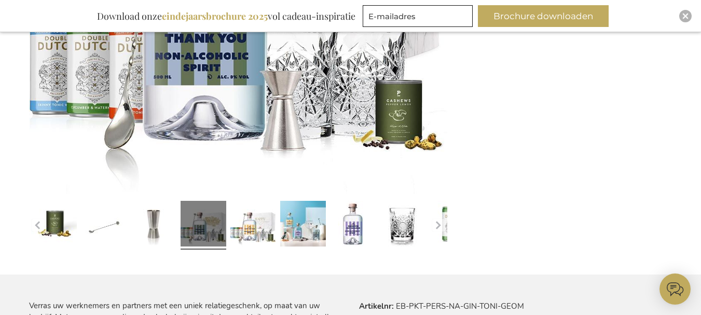
scroll to position [510, 0]
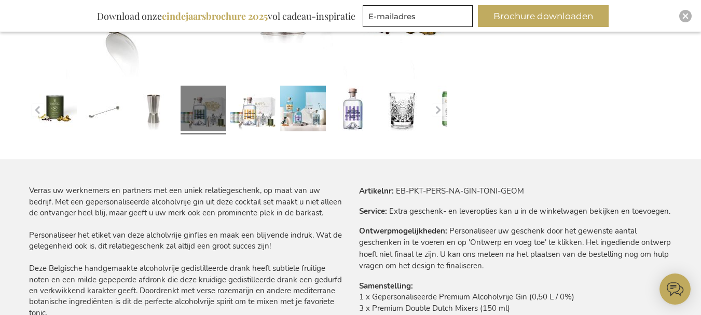
click at [420, 185] on tr "Artikelnr EB-PKT-PERS-NA-GIN-TONI-GEOM" at bounding box center [515, 190] width 313 height 11
drag, startPoint x: 543, startPoint y: 185, endPoint x: 392, endPoint y: 192, distance: 150.6
click at [392, 192] on tr "Artikelnr EB-PKT-PERS-NA-GIN-TONI-GEOM" at bounding box center [515, 190] width 313 height 11
copy td "EB-PKT-PERS-NA-GIN-TONI-GEOM"
